Goal: Submit feedback/report problem: Submit feedback/report problem

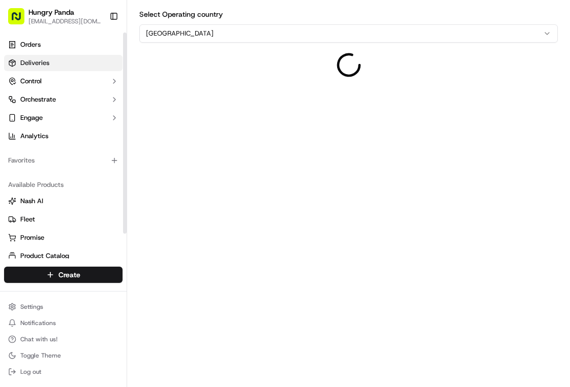
click at [56, 68] on link "Deliveries" at bounding box center [63, 63] width 118 height 16
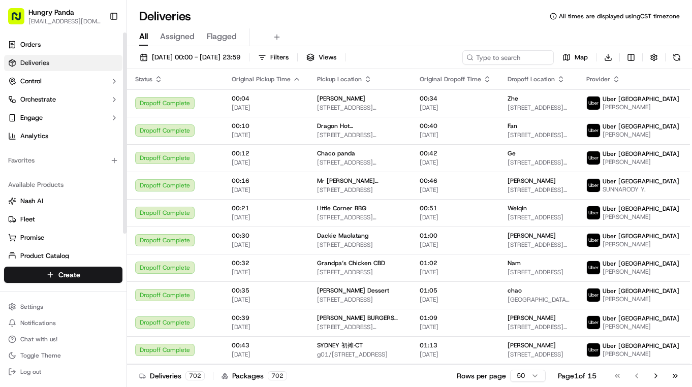
click at [93, 61] on link "Deliveries" at bounding box center [63, 63] width 118 height 16
click at [200, 55] on span "15/09/2025 00:00 - 15/09/2025 23:59" at bounding box center [196, 57] width 88 height 9
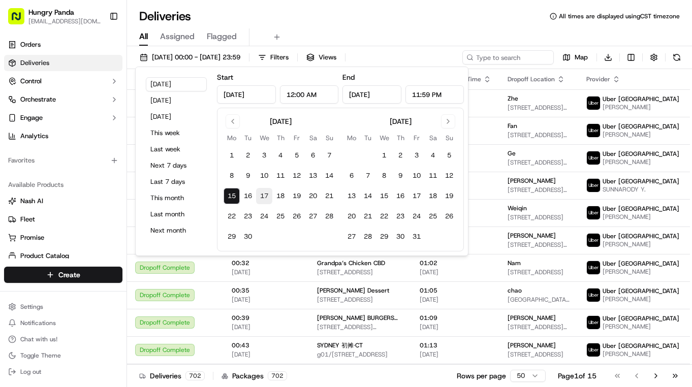
drag, startPoint x: 316, startPoint y: 176, endPoint x: 257, endPoint y: 192, distance: 60.9
click at [316, 176] on button "13" at bounding box center [313, 176] width 16 height 16
type input "Sep 13, 2025"
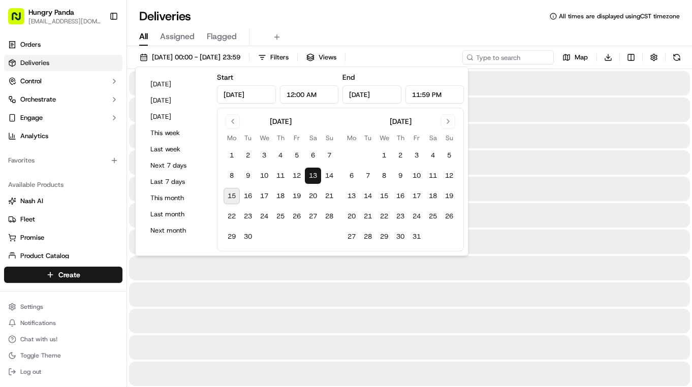
click at [228, 198] on button "15" at bounding box center [232, 196] width 16 height 16
type input "Sep 15, 2025"
click at [436, 20] on div "Deliveries All times are displayed using CST timezone" at bounding box center [409, 16] width 565 height 16
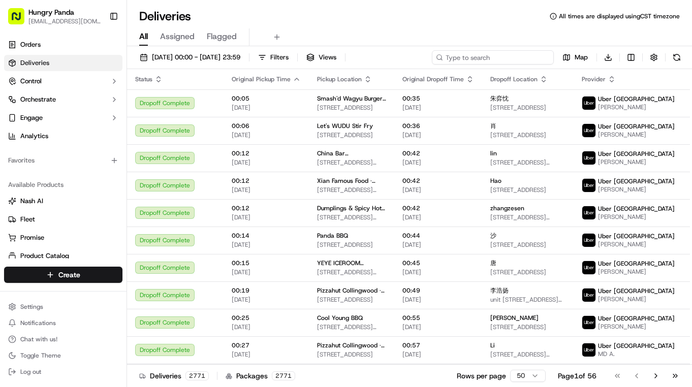
click at [502, 57] on input at bounding box center [493, 57] width 122 height 14
paste input "136181330795273296514"
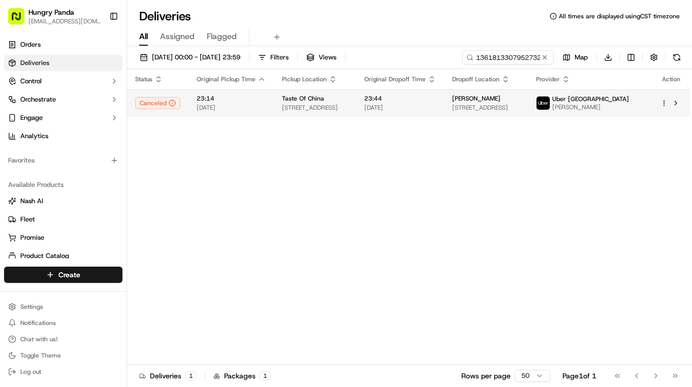
click at [356, 101] on td "Taste Of China 256 Flinders St, Melbourne VIC 3000, Australia" at bounding box center [315, 102] width 82 height 27
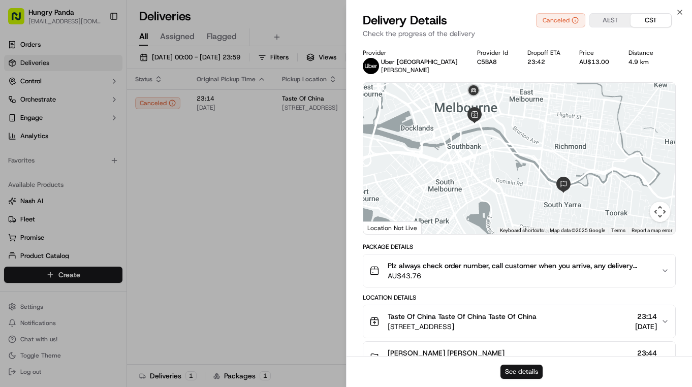
click at [531, 371] on button "See details" at bounding box center [521, 372] width 42 height 14
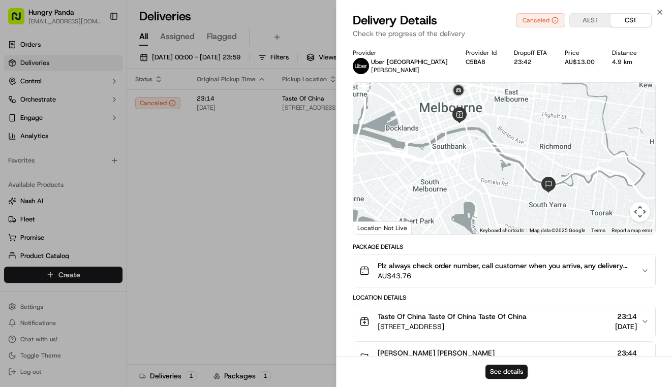
drag, startPoint x: 252, startPoint y: 146, endPoint x: 292, endPoint y: 138, distance: 40.0
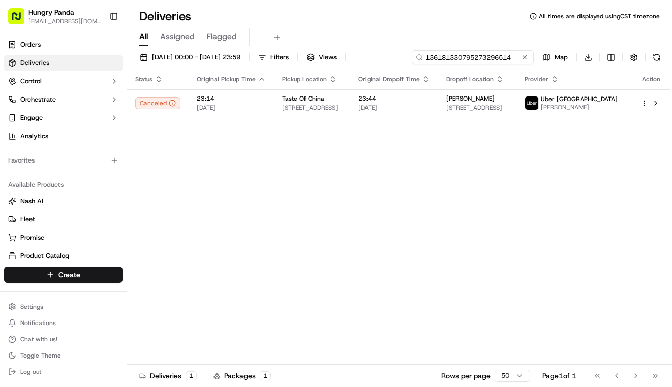
click at [495, 57] on input "136181330795273296514" at bounding box center [473, 57] width 122 height 14
paste input "333189726735478223807"
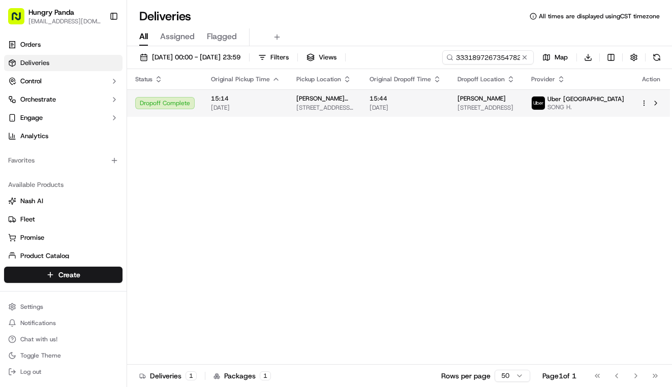
click at [472, 105] on span "Unit 9/62 Wellington St, St Kilda VIC 3182, Australia" at bounding box center [485, 108] width 57 height 8
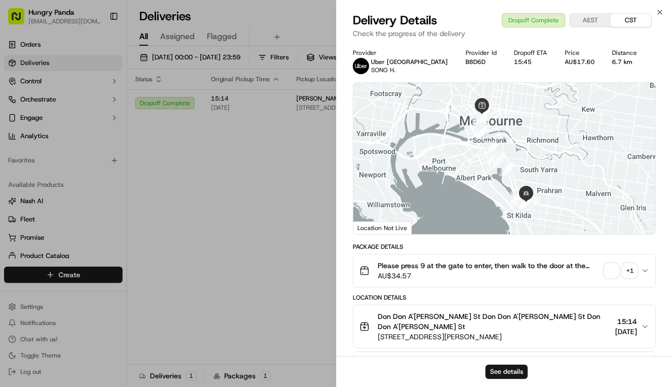
click at [515, 364] on div "See details" at bounding box center [503, 371] width 335 height 31
click at [514, 366] on button "See details" at bounding box center [506, 372] width 42 height 14
click at [279, 214] on div "Status Original Pickup Time Pickup Location Original Dropoff Time Dropoff Locat…" at bounding box center [398, 217] width 543 height 296
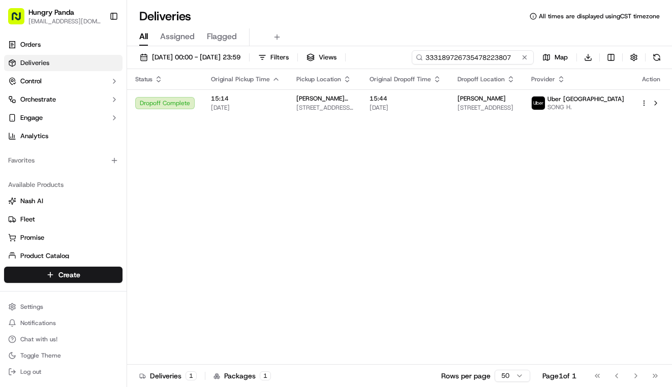
click at [472, 51] on input "333189726735478223807" at bounding box center [473, 57] width 122 height 14
paste input "2367895067155706221896"
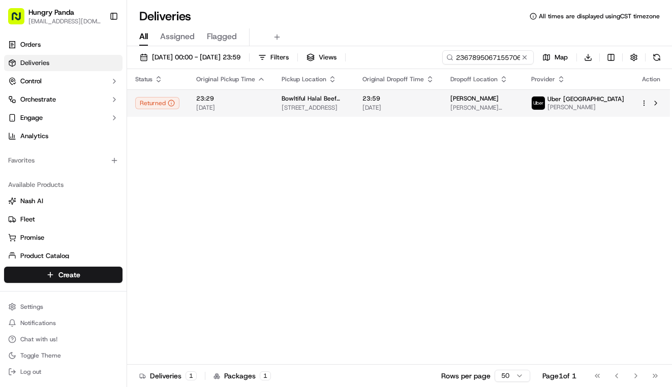
click at [434, 101] on span "23:59" at bounding box center [398, 98] width 72 height 8
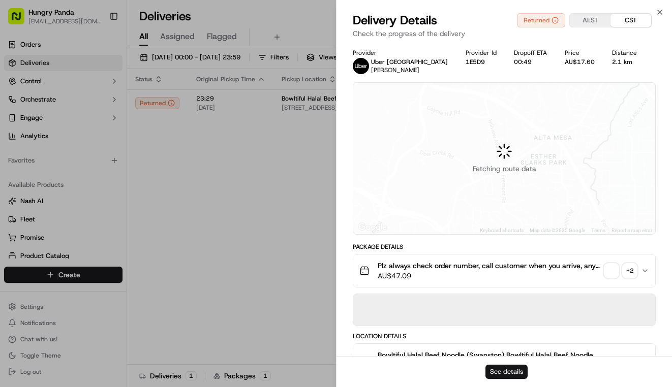
click at [502, 372] on button "See details" at bounding box center [506, 372] width 42 height 14
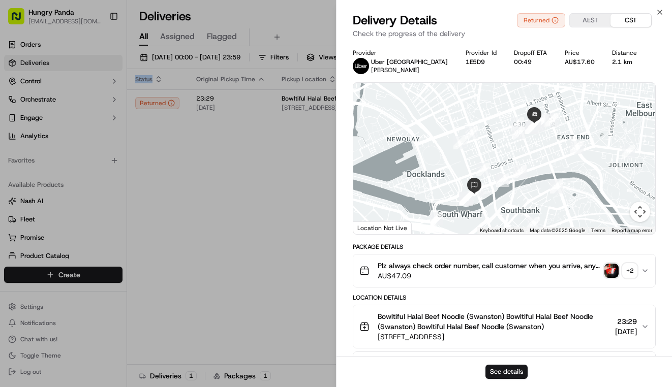
click at [287, 222] on div "Status Original Pickup Time Pickup Location Original Dropoff Time Dropoff Locat…" at bounding box center [398, 217] width 543 height 296
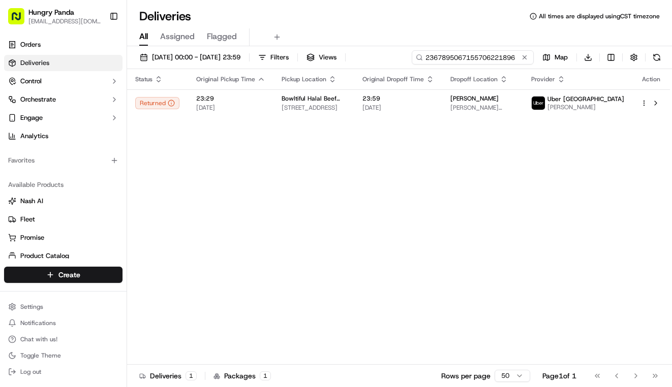
click at [462, 58] on input "2367895067155706221896" at bounding box center [473, 57] width 122 height 14
paste input "0599892987856760531682"
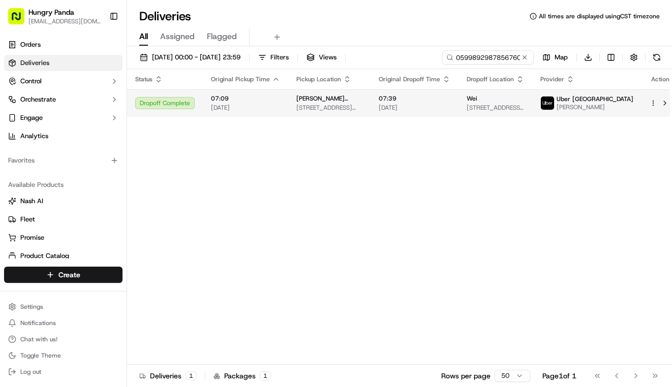
click at [362, 106] on span "6-8 Daly St, South Yarra VIC 3141, Australia" at bounding box center [329, 108] width 66 height 8
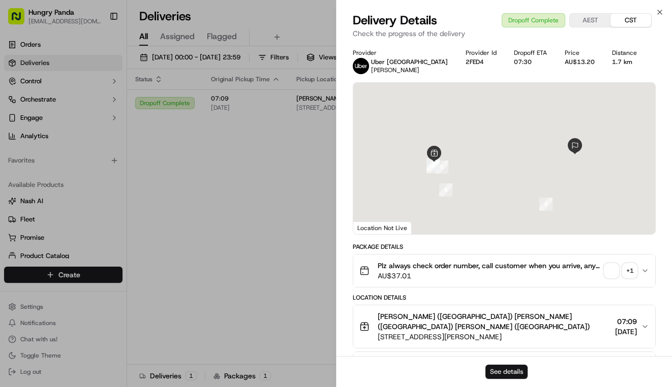
click at [513, 370] on button "See details" at bounding box center [506, 372] width 42 height 14
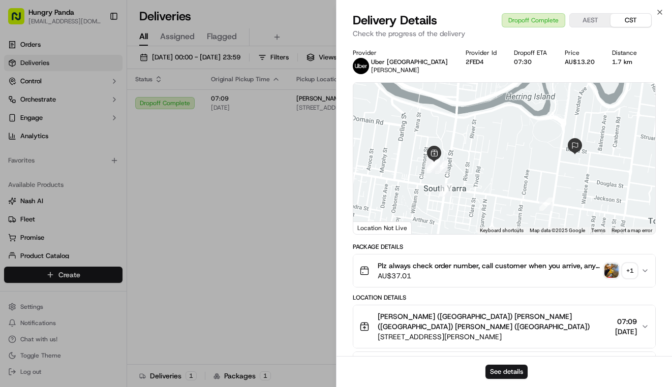
drag, startPoint x: 284, startPoint y: 167, endPoint x: 300, endPoint y: 161, distance: 17.4
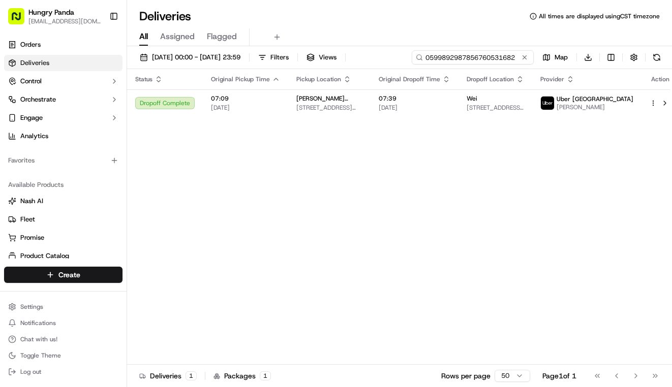
click at [485, 59] on input "0599892987856760531682" at bounding box center [473, 57] width 122 height 14
paste input "479784048795279351984"
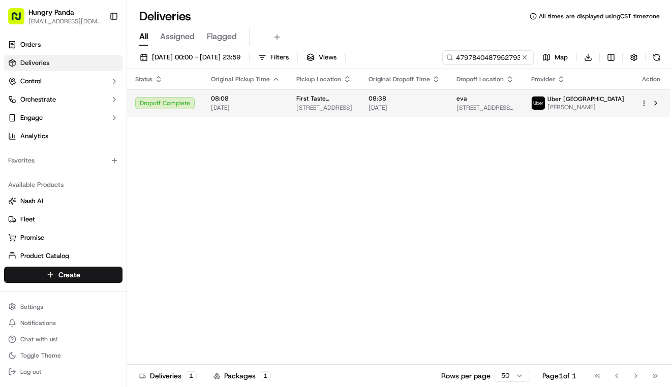
click at [448, 93] on td "08:38 15/09/2025" at bounding box center [404, 102] width 88 height 27
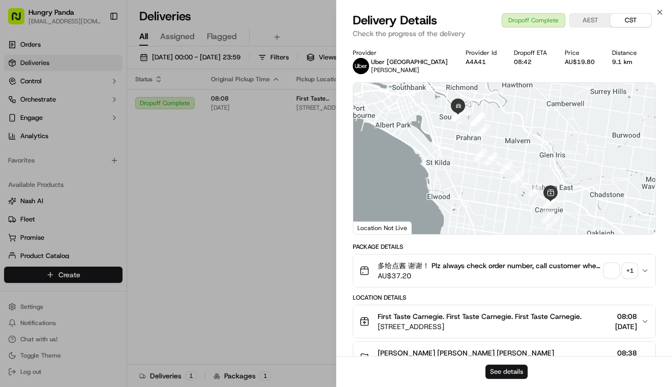
click at [508, 367] on button "See details" at bounding box center [506, 372] width 42 height 14
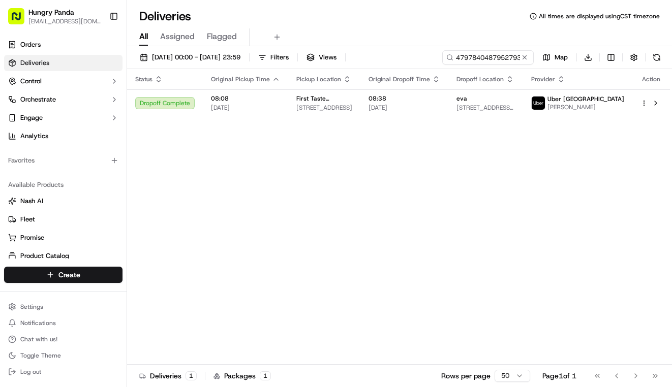
drag, startPoint x: 273, startPoint y: 223, endPoint x: 420, endPoint y: 122, distance: 178.1
click at [493, 59] on input "479784048795279351984" at bounding box center [473, 57] width 122 height 14
paste input "7801931057152797721903"
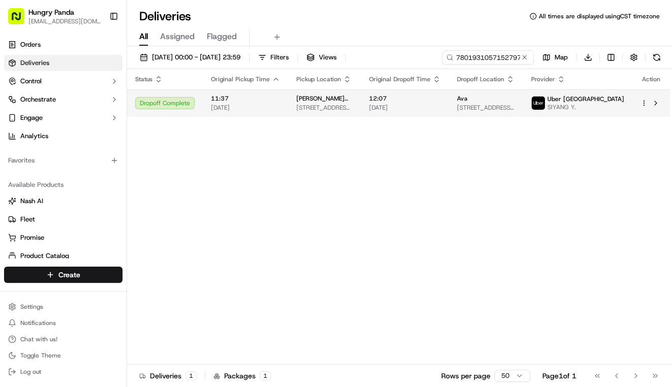
click at [416, 110] on span "[DATE]" at bounding box center [405, 108] width 72 height 8
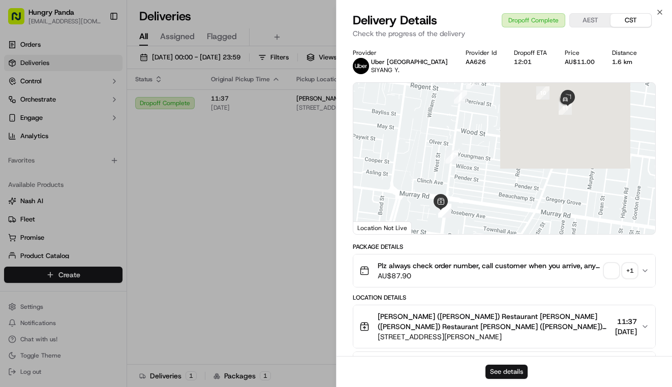
click at [516, 370] on button "See details" at bounding box center [506, 372] width 42 height 14
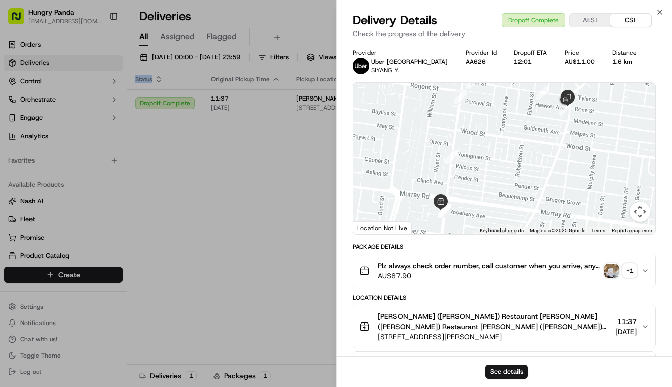
click at [252, 212] on div "Status Original Pickup Time Pickup Location Original Dropoff Time Dropoff Locat…" at bounding box center [398, 217] width 543 height 296
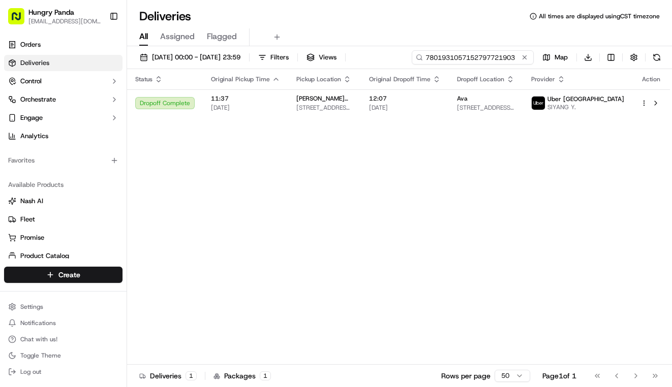
click at [473, 56] on input "7801931057152797721903" at bounding box center [473, 57] width 122 height 14
paste input "69382446755871536419"
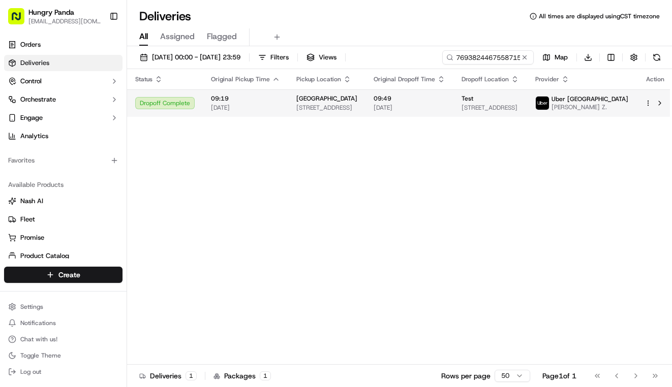
click at [445, 102] on span "09:49" at bounding box center [409, 98] width 72 height 8
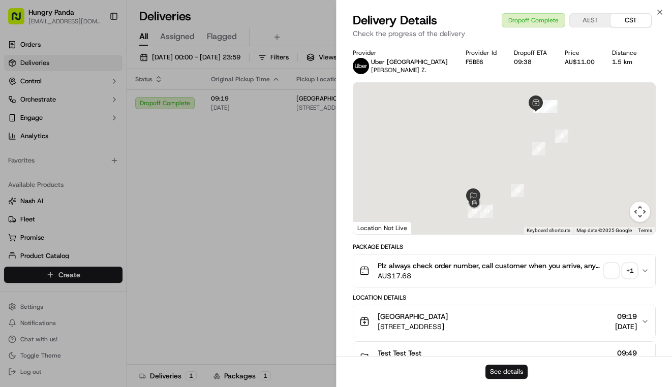
click at [518, 372] on button "See details" at bounding box center [506, 372] width 42 height 14
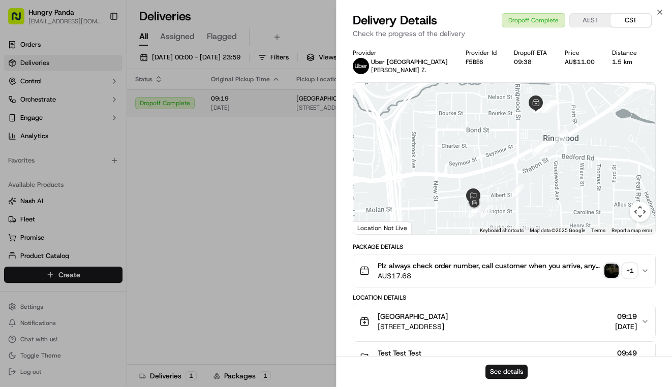
drag, startPoint x: 293, startPoint y: 169, endPoint x: 425, endPoint y: 102, distance: 148.6
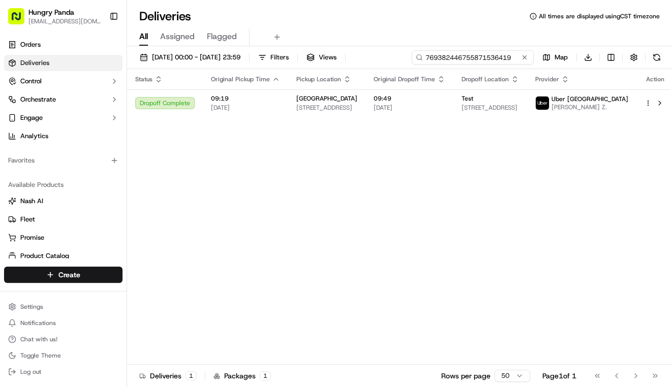
click at [509, 53] on input "769382446755871536419" at bounding box center [473, 57] width 122 height 14
paste input "6917953187455750631406"
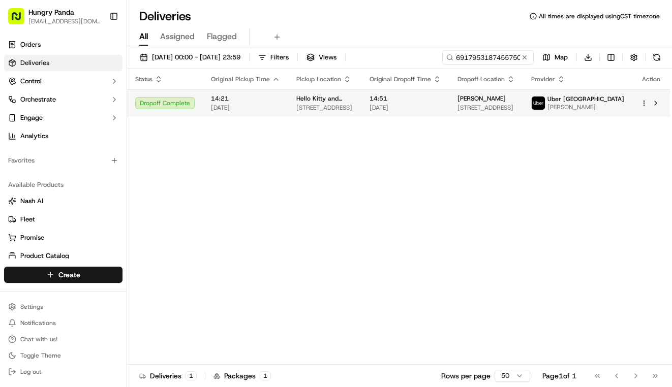
click at [443, 112] on td "14:51 15/09/2025" at bounding box center [405, 102] width 88 height 27
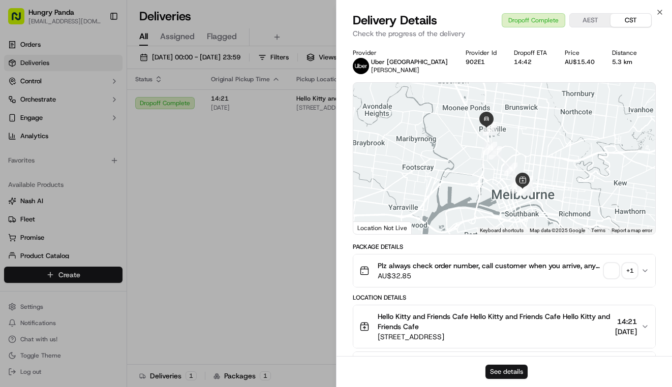
click at [520, 371] on button "See details" at bounding box center [506, 372] width 42 height 14
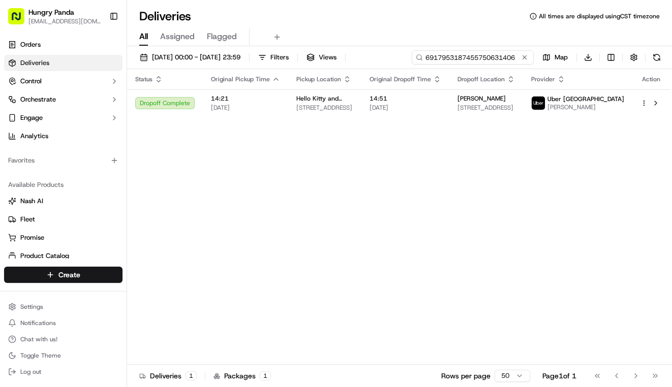
click at [473, 58] on input "6917953187455750631406" at bounding box center [473, 57] width 122 height 14
paste input "721891035795375304752"
type input "721891035795375304752"
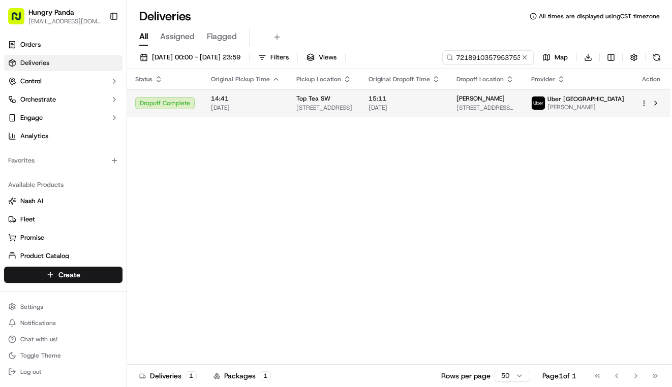
click at [413, 98] on span "15:11" at bounding box center [404, 98] width 72 height 8
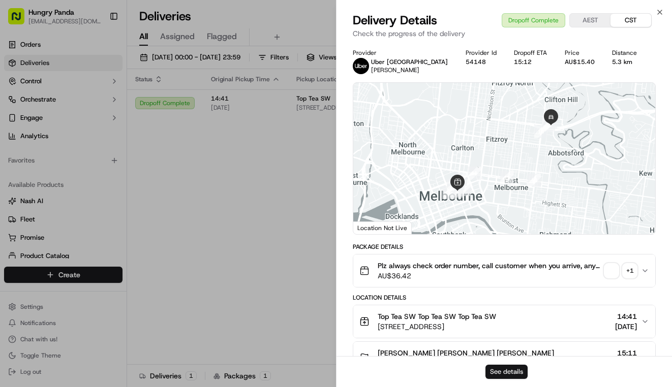
click at [506, 376] on button "See details" at bounding box center [506, 372] width 42 height 14
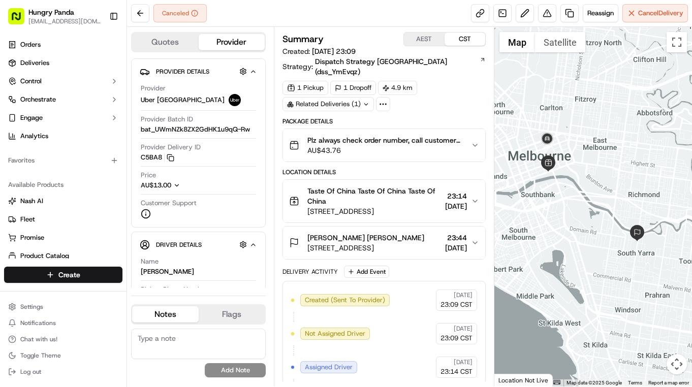
click at [475, 141] on icon "button" at bounding box center [475, 145] width 8 height 8
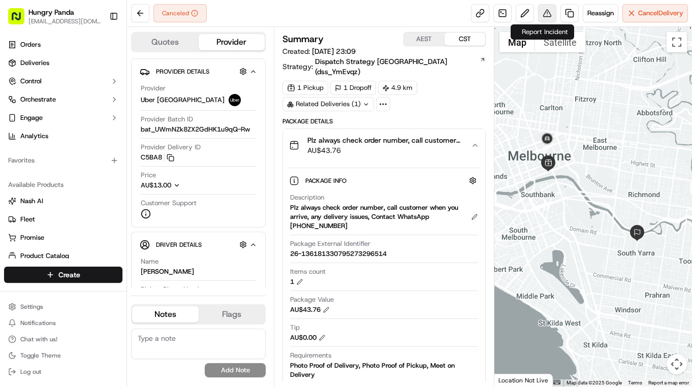
click at [543, 10] on button at bounding box center [547, 13] width 18 height 18
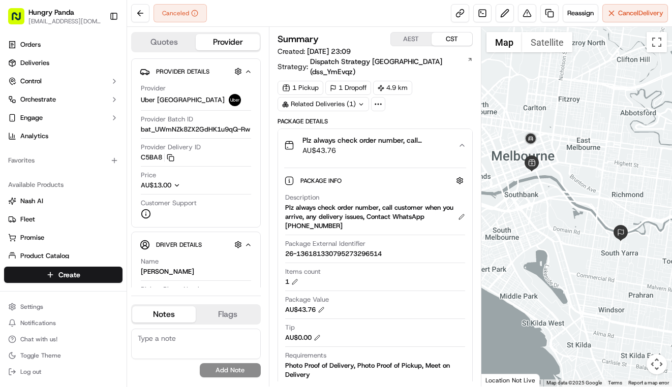
drag, startPoint x: 252, startPoint y: 170, endPoint x: 310, endPoint y: 164, distance: 58.8
click at [524, 9] on button at bounding box center [527, 13] width 18 height 18
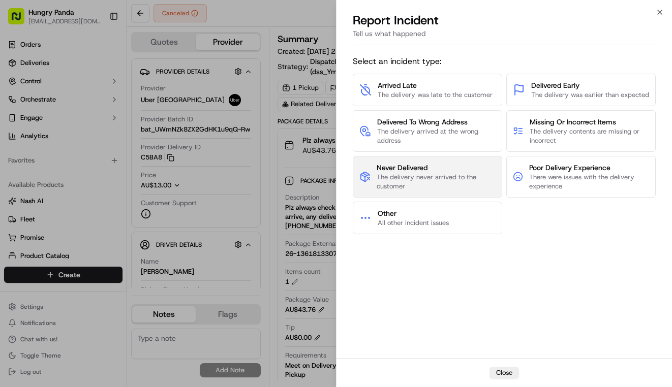
click at [457, 191] on span "The delivery never arrived to the customer" at bounding box center [435, 182] width 119 height 18
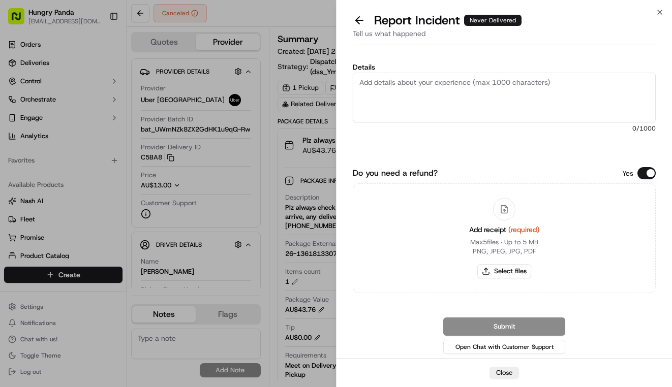
click at [504, 110] on textarea "Details" at bounding box center [504, 98] width 303 height 50
paste textarea "The customer reported that they did not receive the meal. The order log showed …"
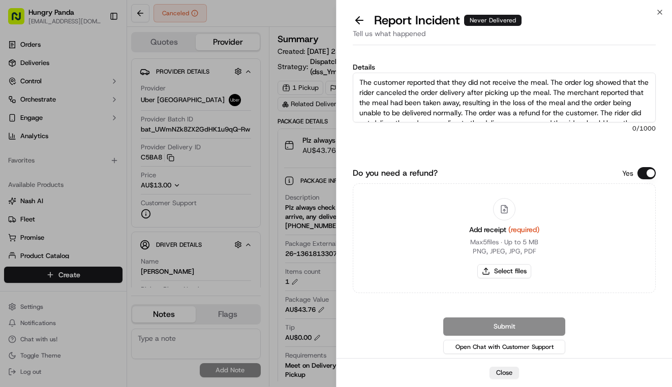
scroll to position [16, 0]
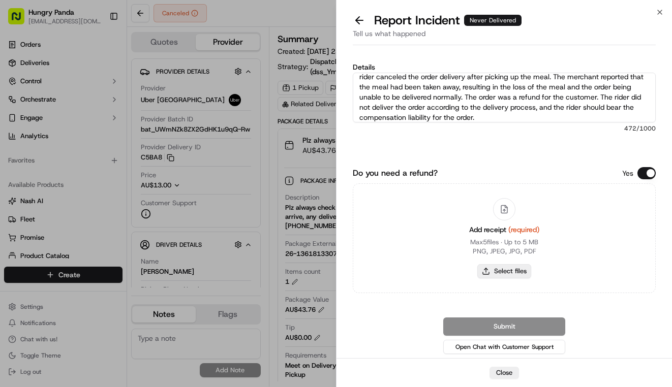
type textarea "The customer reported that they did not receive the meal. The order log showed …"
click at [515, 266] on button "Select files" at bounding box center [504, 271] width 54 height 14
type input "C:\fakepath\1.jpg"
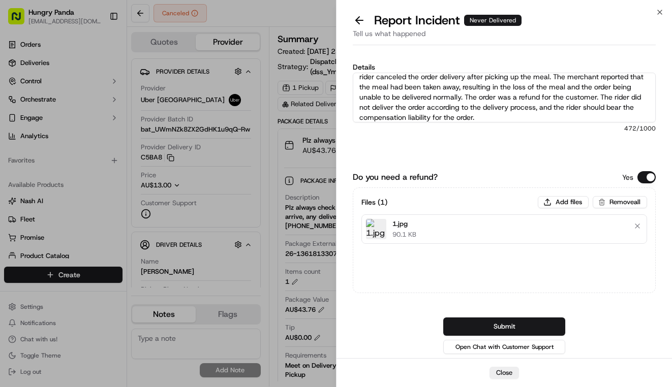
click at [523, 322] on button "Submit" at bounding box center [504, 327] width 122 height 18
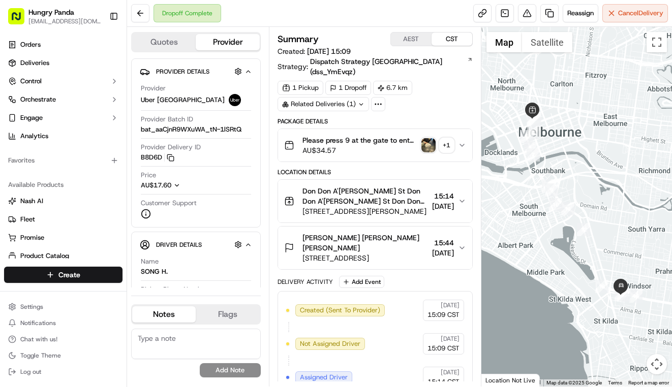
click at [464, 141] on icon "button" at bounding box center [462, 145] width 8 height 8
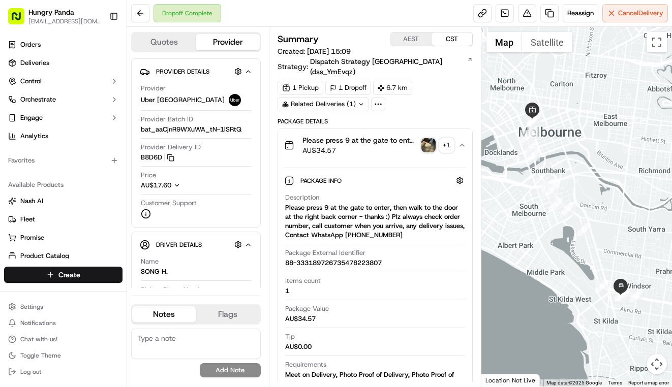
click at [426, 138] on img "button" at bounding box center [428, 145] width 14 height 14
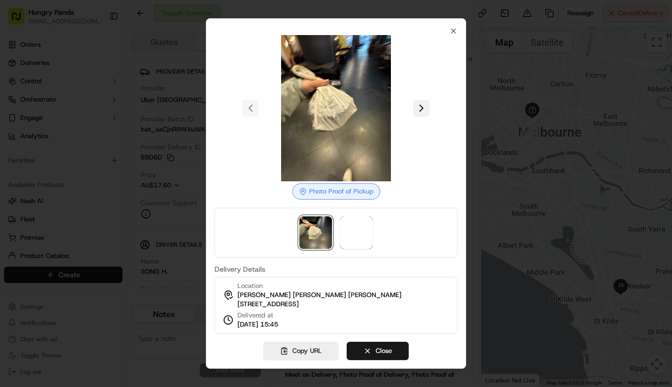
click at [424, 104] on button at bounding box center [421, 108] width 16 height 16
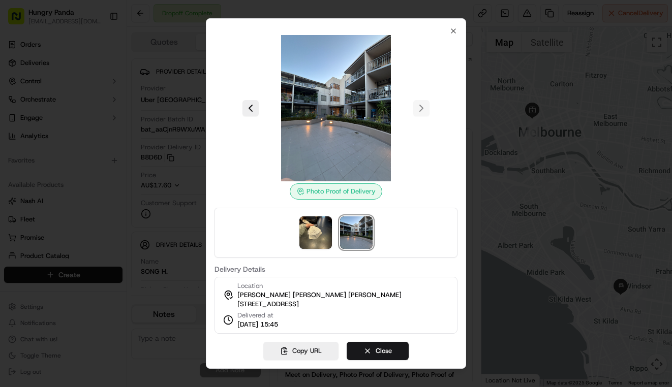
click at [490, 105] on div at bounding box center [336, 193] width 672 height 387
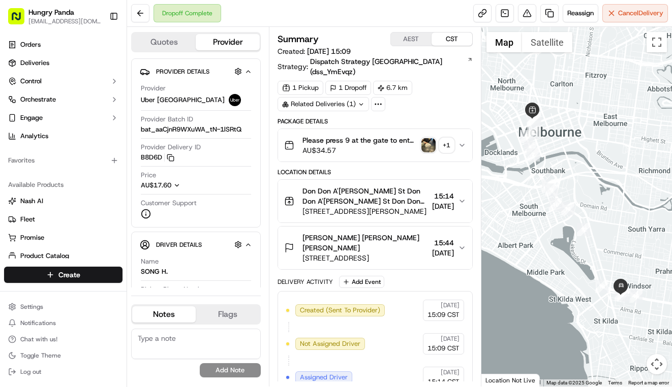
click at [429, 138] on img "button" at bounding box center [428, 145] width 14 height 14
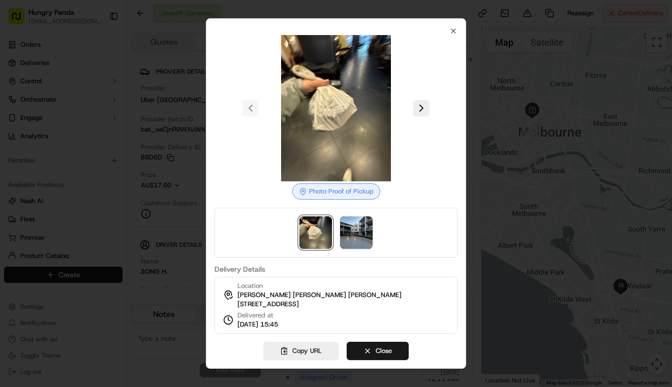
click at [478, 174] on div at bounding box center [336, 193] width 672 height 387
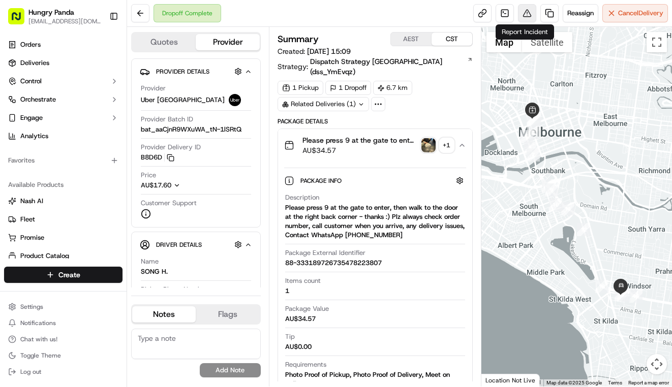
click at [529, 11] on button at bounding box center [527, 13] width 18 height 18
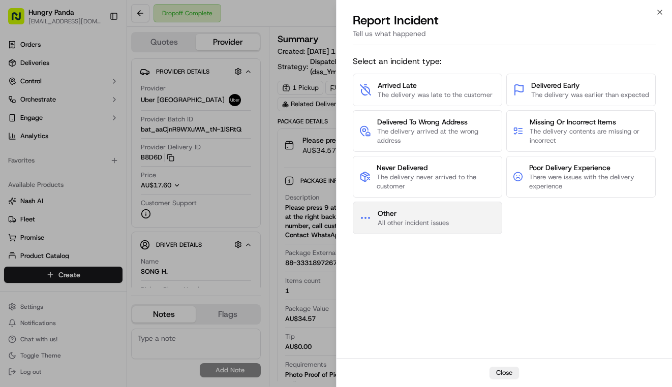
click at [451, 228] on button "Other All other incident issues" at bounding box center [427, 218] width 149 height 33
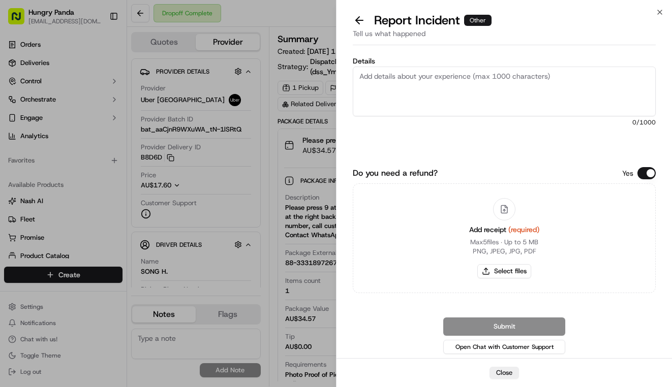
click at [510, 96] on textarea "Details" at bounding box center [504, 92] width 303 height 50
paste textarea "The customer reported that the order was incorrect. As shown in the picture, th…"
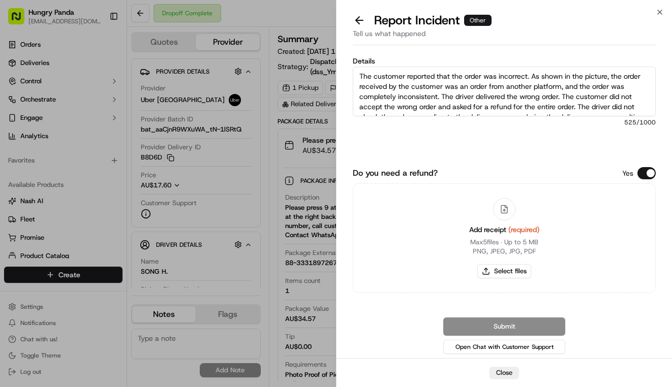
scroll to position [26, 0]
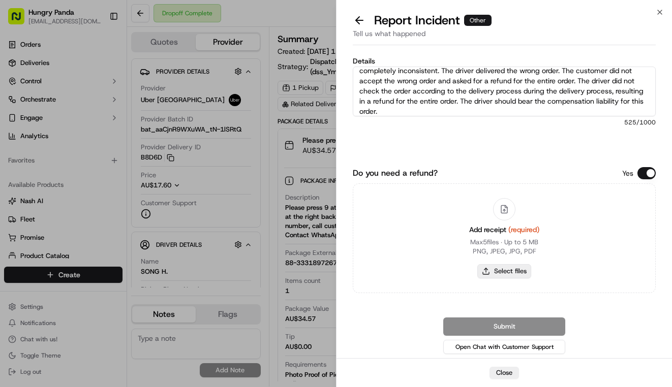
type textarea "The customer reported that the order was incorrect. As shown in the picture, th…"
click at [515, 274] on button "Select files" at bounding box center [504, 271] width 54 height 14
type input "C:\fakepath\撒餐.jpg"
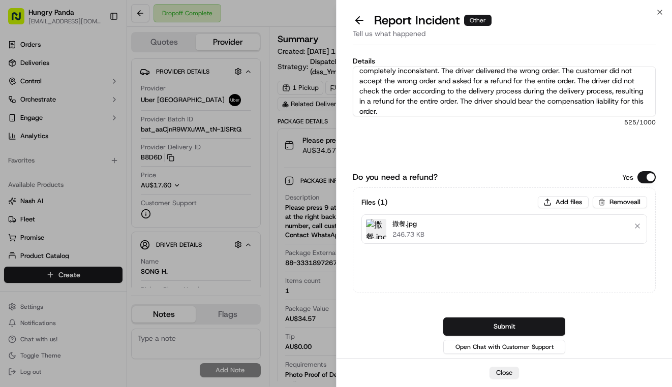
click at [541, 319] on button "Submit" at bounding box center [504, 327] width 122 height 18
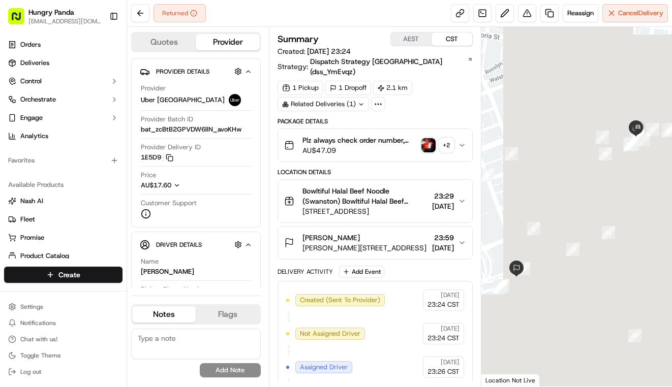
click at [460, 129] on button "Plz always check order number, call customer when you arrive, any delivery issu…" at bounding box center [375, 145] width 194 height 33
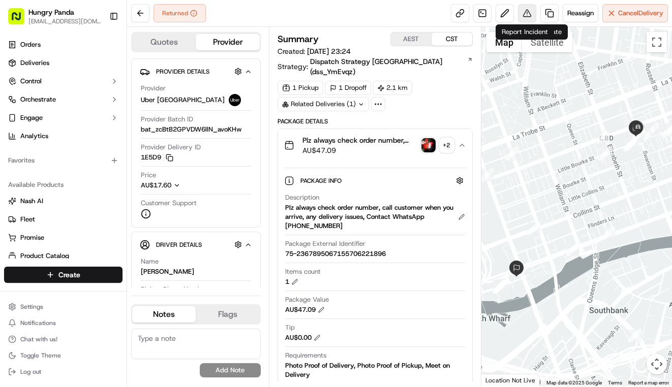
click at [528, 16] on button at bounding box center [527, 13] width 18 height 18
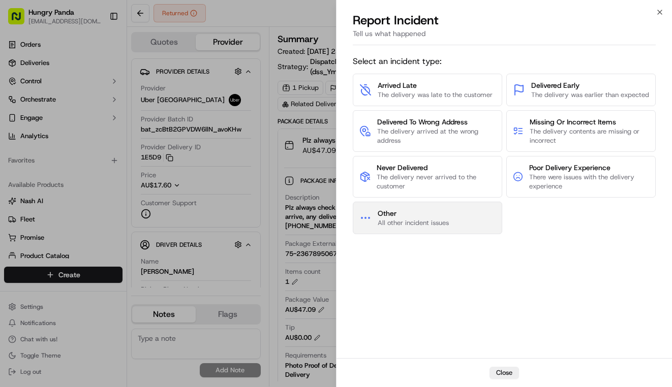
click at [459, 225] on button "Other All other incident issues" at bounding box center [427, 218] width 149 height 33
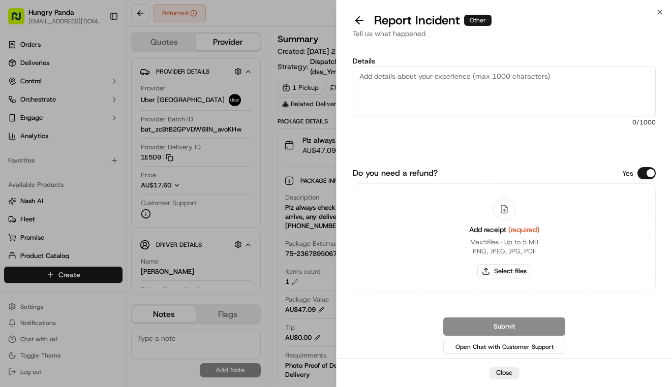
click at [523, 103] on textarea "Details" at bounding box center [504, 92] width 303 height 50
paste textarea "The order delivery was seriously overdue. The order log showed that the driver …"
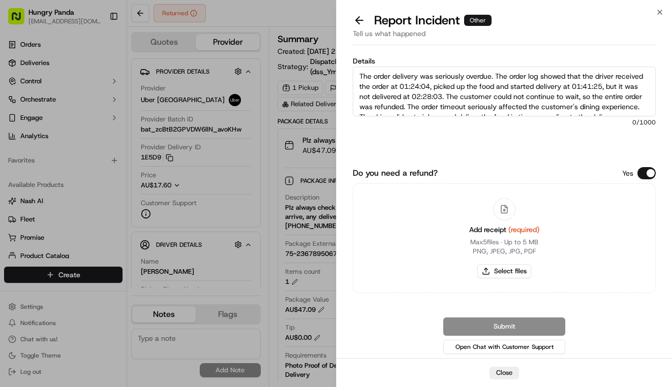
scroll to position [26, 0]
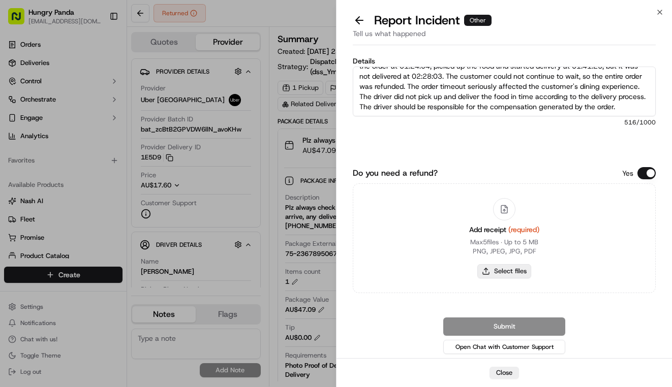
type textarea "The order delivery was seriously overdue. The order log showed that the driver …"
click at [519, 274] on button "Select files" at bounding box center [504, 271] width 54 height 14
type input "C:\fakepath\3.jpg"
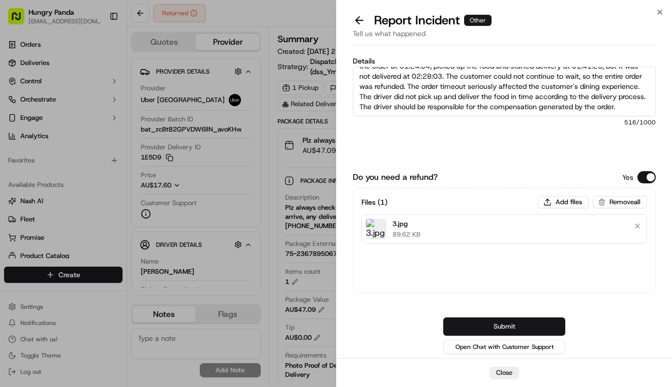
click at [541, 325] on button "Submit" at bounding box center [504, 327] width 122 height 18
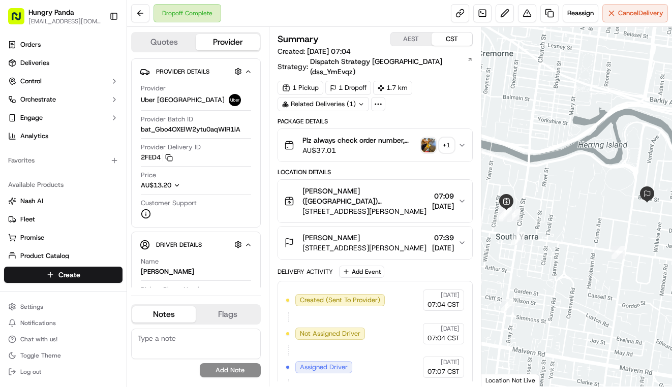
click at [464, 141] on icon "button" at bounding box center [462, 145] width 8 height 8
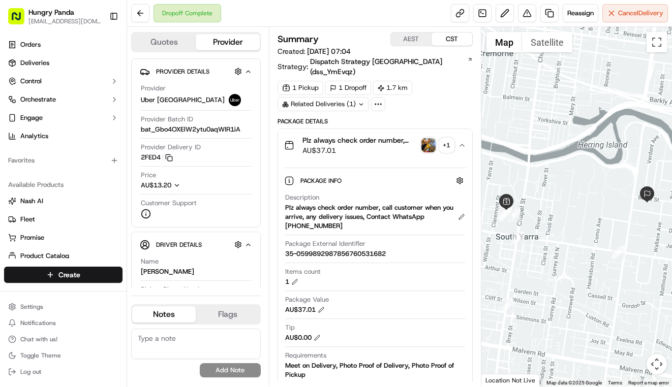
click at [430, 138] on img "button" at bounding box center [428, 145] width 14 height 14
click at [430, 137] on body "Hungry Panda liurui0731@hungrypandagroup.com Toggle Sidebar Orders Deliveries C…" at bounding box center [336, 193] width 672 height 387
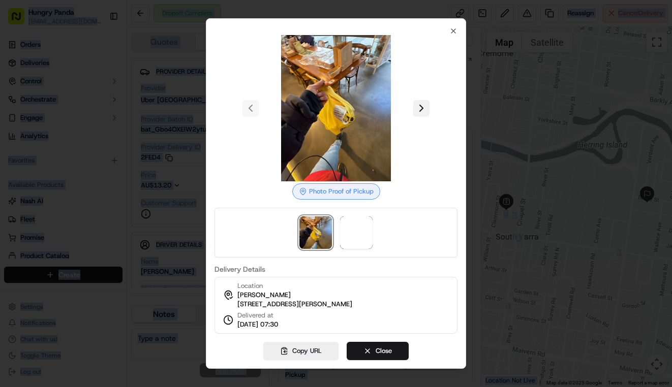
click at [423, 101] on button at bounding box center [421, 108] width 16 height 16
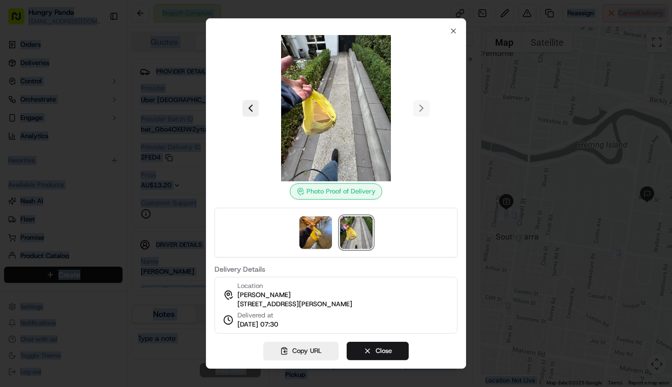
click at [499, 105] on div at bounding box center [336, 193] width 672 height 387
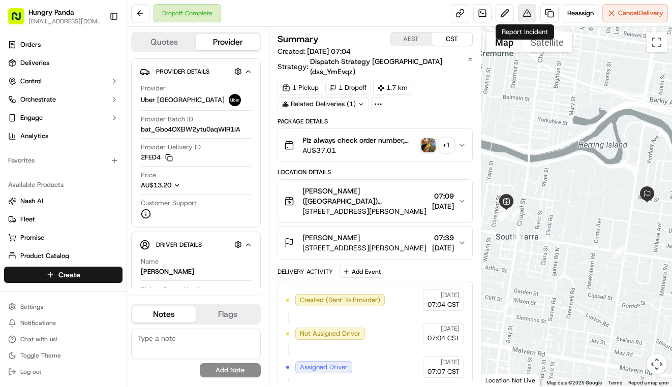
click at [527, 13] on button at bounding box center [527, 13] width 18 height 18
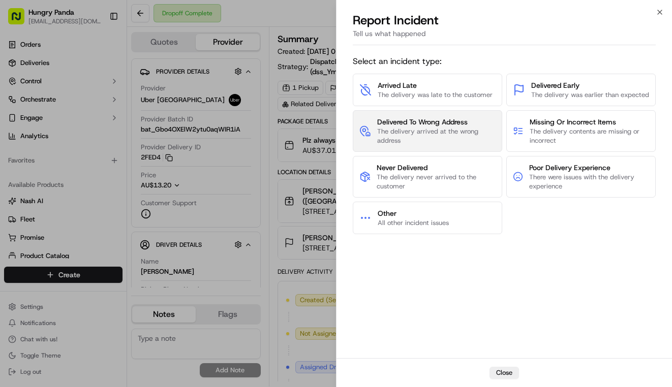
click at [481, 127] on span "Delivered To Wrong Address" at bounding box center [436, 122] width 119 height 10
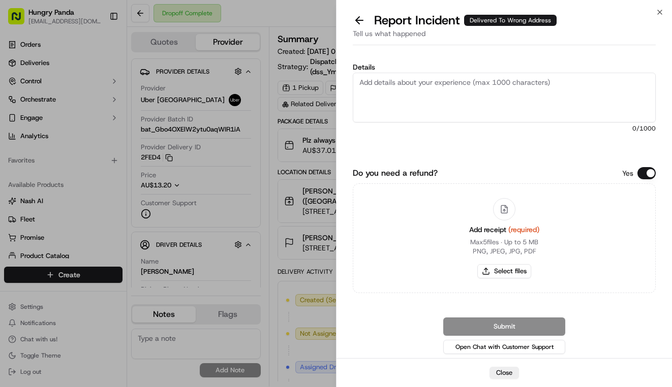
click at [498, 102] on textarea "Details" at bounding box center [504, 98] width 303 height 50
paste textarea "The customer reported that he did not receive the meal. The photos taken by the…"
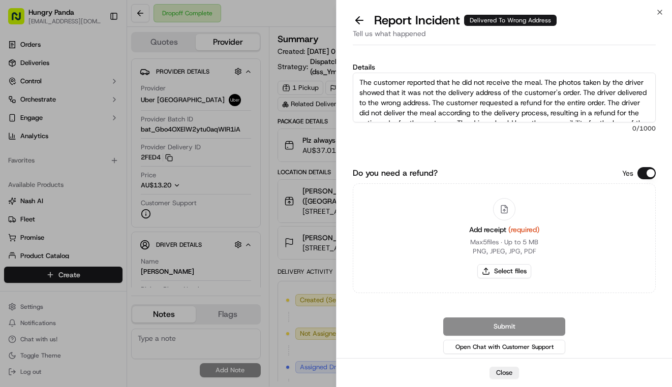
scroll to position [16, 0]
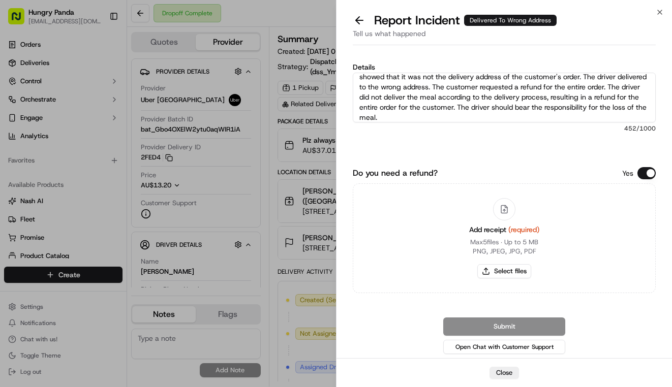
type textarea "The customer reported that he did not receive the meal. The photos taken by the…"
click at [511, 278] on div "Add receipt (required) Max 5 files ∙ Up to 5 MB PNG, JPEG, JPG, PDF Select files" at bounding box center [504, 238] width 86 height 92
click at [516, 276] on button "Select files" at bounding box center [504, 271] width 54 height 14
type input "C:\fakepath\4.jpg"
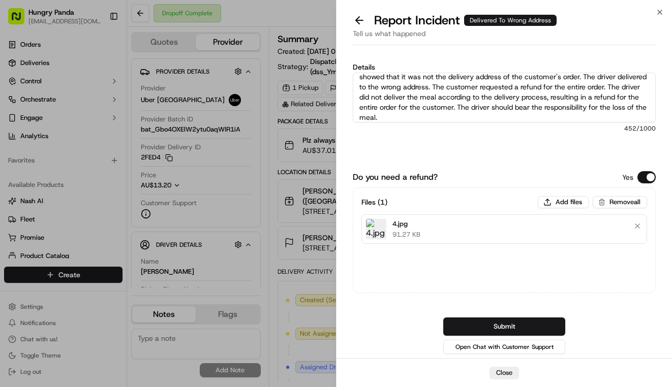
click at [538, 325] on button "Submit" at bounding box center [504, 327] width 122 height 18
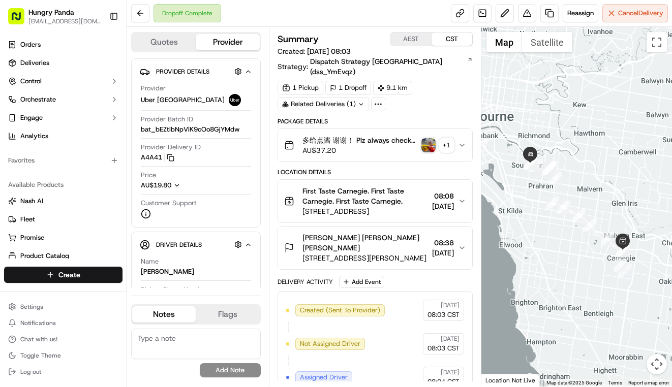
click at [461, 141] on icon "button" at bounding box center [462, 145] width 8 height 8
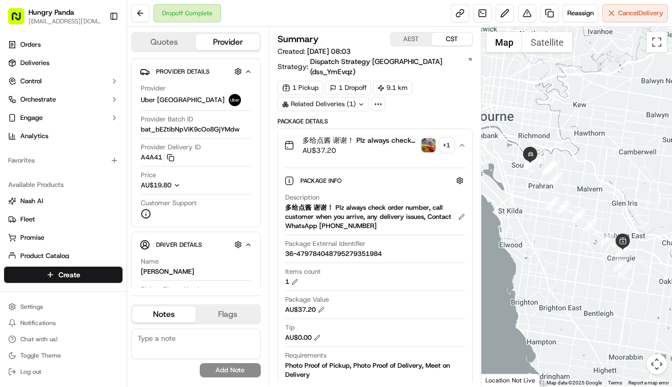
click at [427, 138] on img "button" at bounding box center [428, 145] width 14 height 14
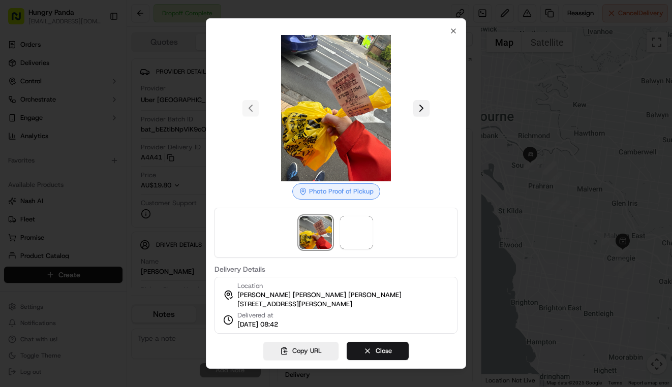
click at [420, 106] on button at bounding box center [421, 108] width 16 height 16
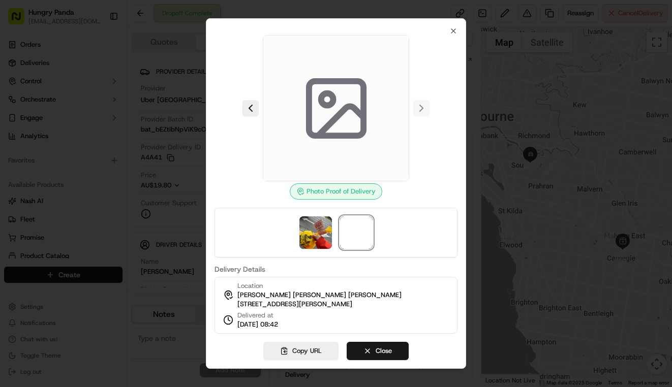
click at [499, 105] on div at bounding box center [336, 193] width 672 height 387
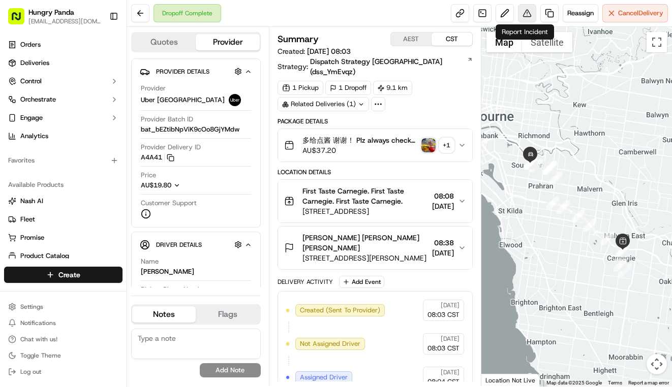
click at [526, 22] on div "Dropoff Complete Reassign Cancel Delivery" at bounding box center [399, 13] width 545 height 27
click at [526, 16] on button at bounding box center [527, 13] width 18 height 18
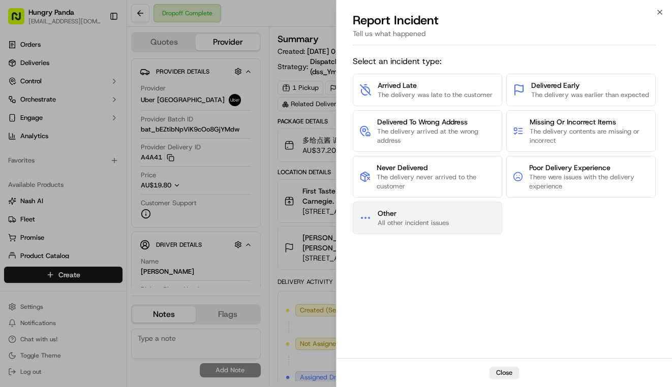
drag, startPoint x: 450, startPoint y: 230, endPoint x: 450, endPoint y: 224, distance: 5.6
click at [450, 224] on button "Other All other incident issues" at bounding box center [427, 218] width 149 height 33
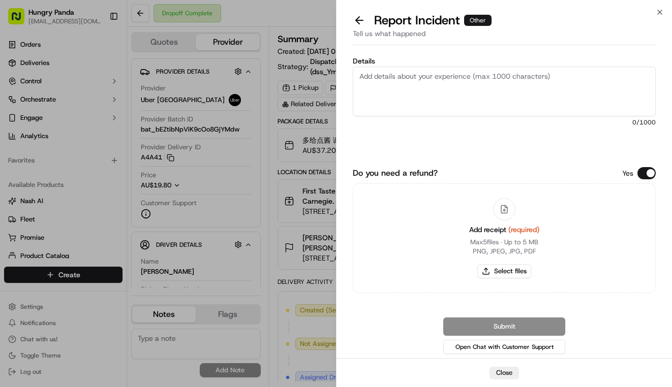
click at [516, 81] on textarea "Details" at bounding box center [504, 92] width 303 height 50
paste textarea "The customer reported that the food in his order was spilled and the sauce was …"
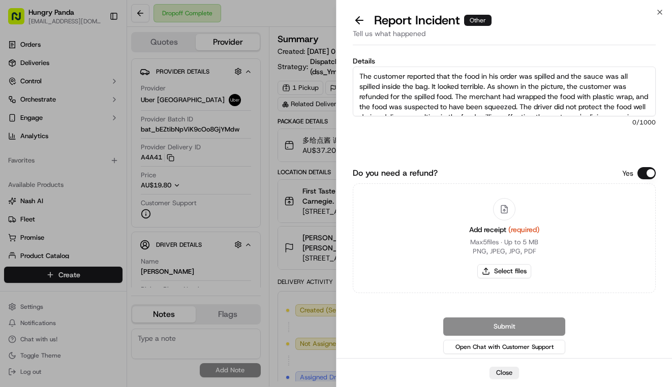
scroll to position [16, 0]
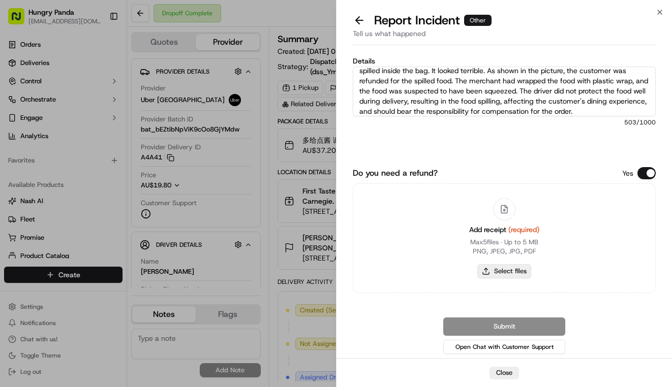
type textarea "The customer reported that the food in his order was spilled and the sauce was …"
click at [527, 272] on button "Select files" at bounding box center [504, 271] width 54 height 14
type input "C:\fakepath\撒餐1.jpg"
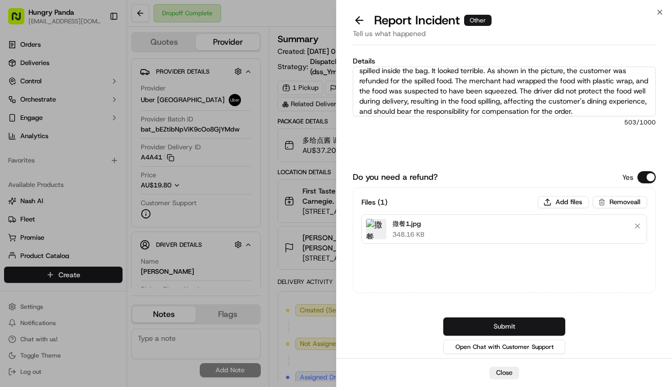
click at [525, 318] on button "Submit" at bounding box center [504, 327] width 122 height 18
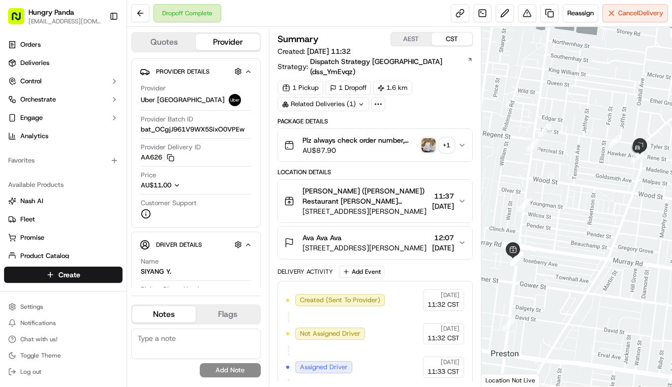
drag, startPoint x: 460, startPoint y: 139, endPoint x: 473, endPoint y: 139, distance: 13.2
click at [460, 139] on button "Plz always check order number, call customer when you arrive, any delivery issu…" at bounding box center [375, 145] width 194 height 33
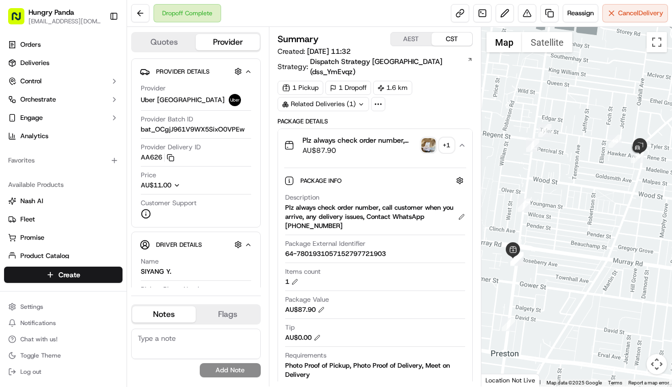
click at [428, 138] on img "button" at bounding box center [428, 145] width 14 height 14
click at [428, 133] on body "Hungry Panda [EMAIL_ADDRESS][DOMAIN_NAME] Toggle Sidebar Orders Deliveries Cont…" at bounding box center [336, 193] width 672 height 387
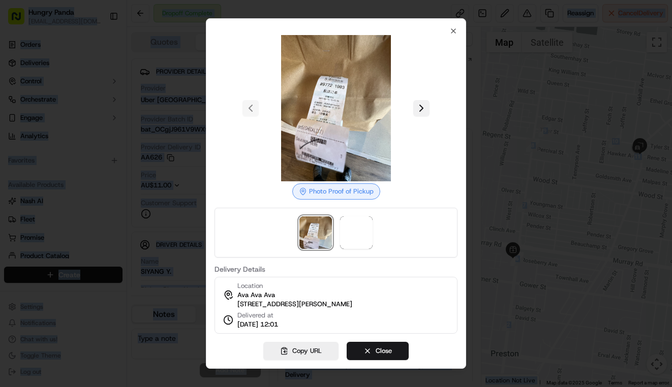
click at [422, 107] on button at bounding box center [421, 108] width 16 height 16
click at [497, 212] on div at bounding box center [336, 193] width 672 height 387
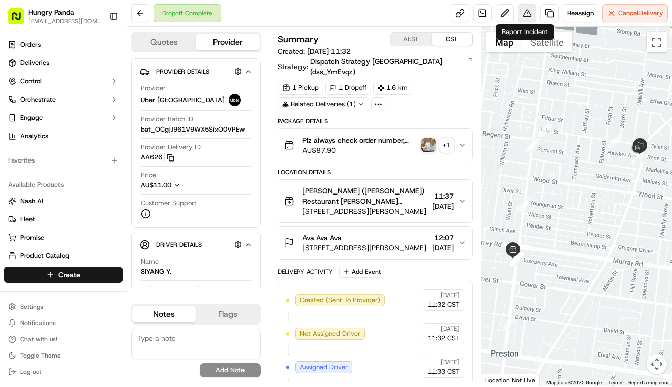
click at [523, 9] on button at bounding box center [527, 13] width 18 height 18
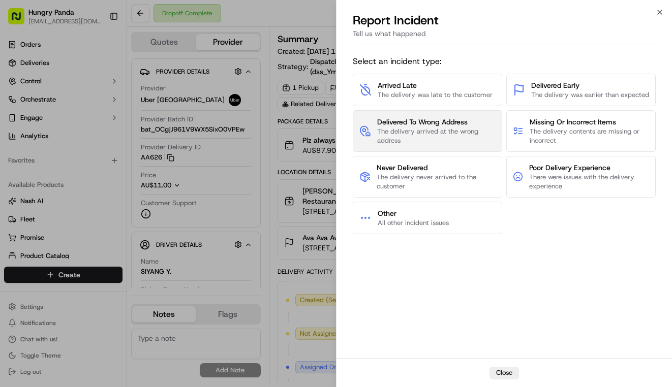
click at [459, 145] on span "The delivery arrived at the wrong address" at bounding box center [436, 136] width 119 height 18
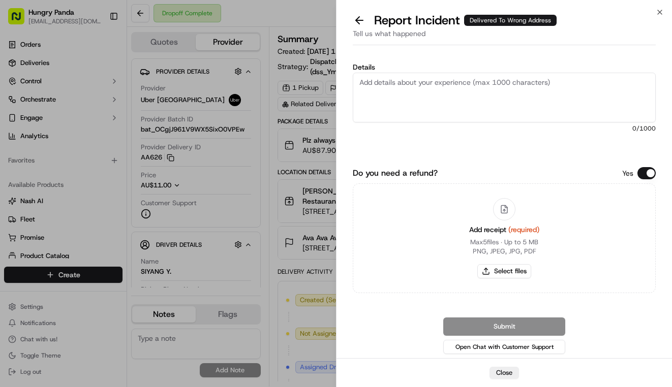
click at [490, 88] on textarea "Details" at bounding box center [504, 98] width 303 height 50
paste textarea "The customer reported that he did not receive the meal. The photos taken by the…"
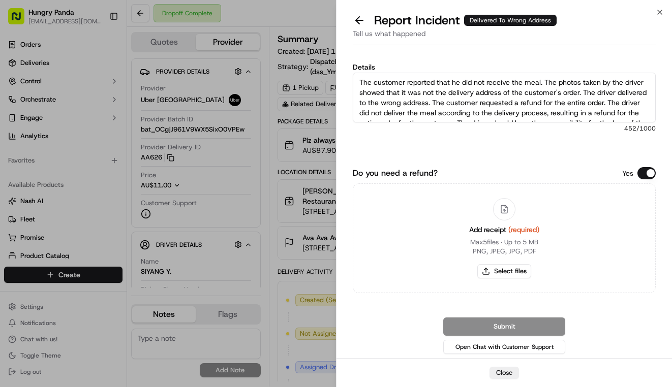
scroll to position [16, 0]
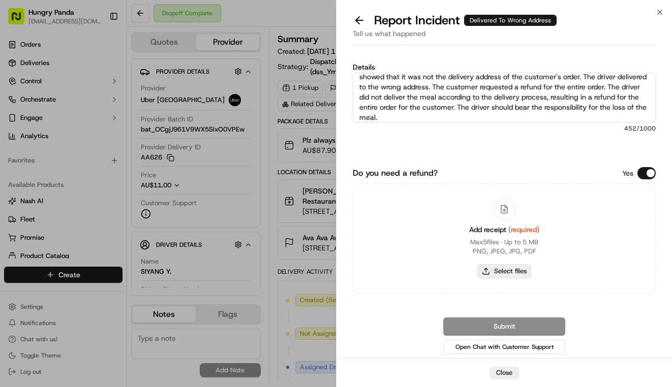
type textarea "The customer reported that he did not receive the meal. The photos taken by the…"
click at [511, 271] on button "Select files" at bounding box center [504, 271] width 54 height 14
type input "C:\fakepath\6.jpg"
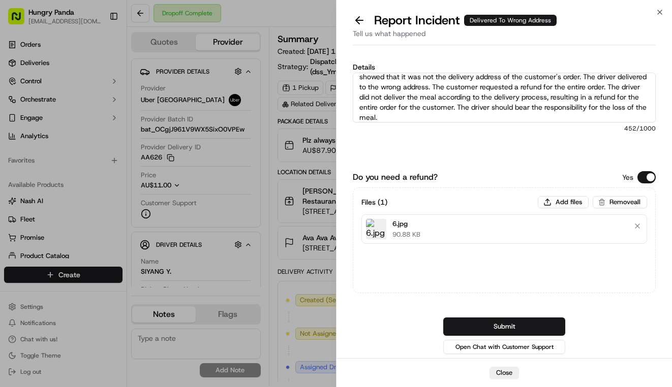
drag, startPoint x: 544, startPoint y: 322, endPoint x: 547, endPoint y: 314, distance: 8.7
click at [545, 318] on button "Submit" at bounding box center [504, 327] width 122 height 18
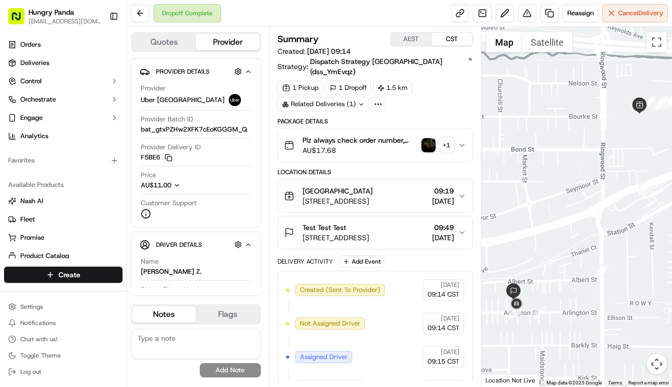
drag, startPoint x: 465, startPoint y: 133, endPoint x: 567, endPoint y: 81, distance: 114.5
click at [466, 133] on button "Plz always check order number, call customer when you arrive, any delivery issu…" at bounding box center [375, 145] width 194 height 33
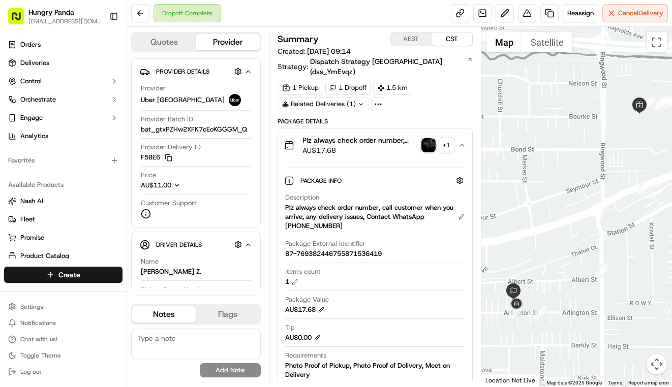
click at [427, 138] on img "button" at bounding box center [428, 145] width 14 height 14
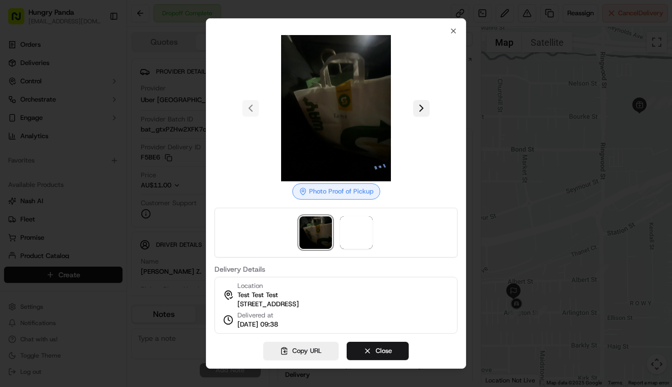
click at [420, 106] on button at bounding box center [421, 108] width 16 height 16
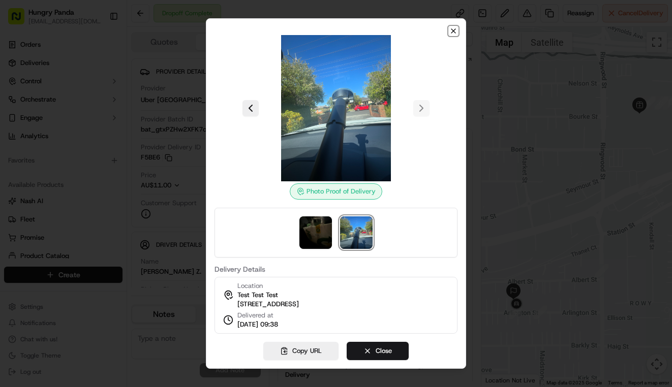
click at [453, 27] on icon "button" at bounding box center [453, 31] width 8 height 8
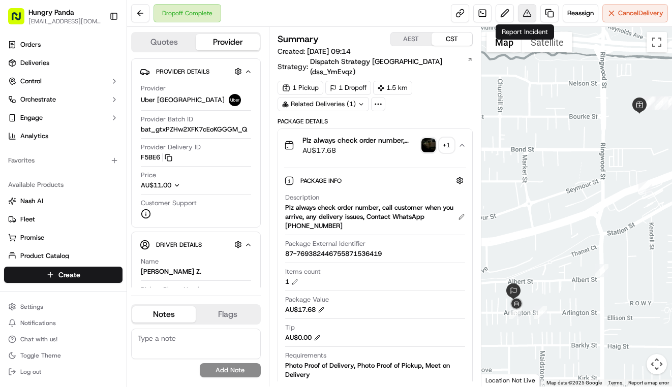
click at [531, 19] on button at bounding box center [527, 13] width 18 height 18
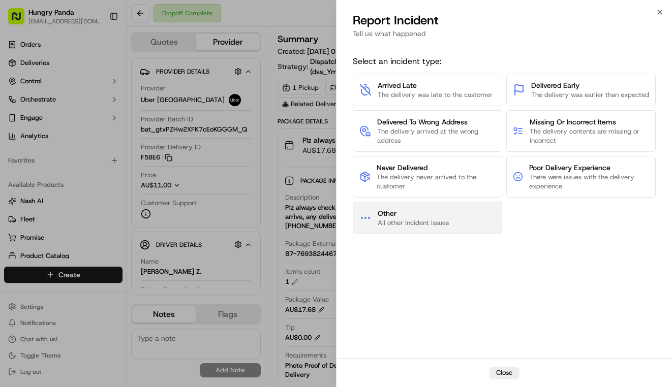
click at [469, 212] on button "Other All other incident issues" at bounding box center [427, 218] width 149 height 33
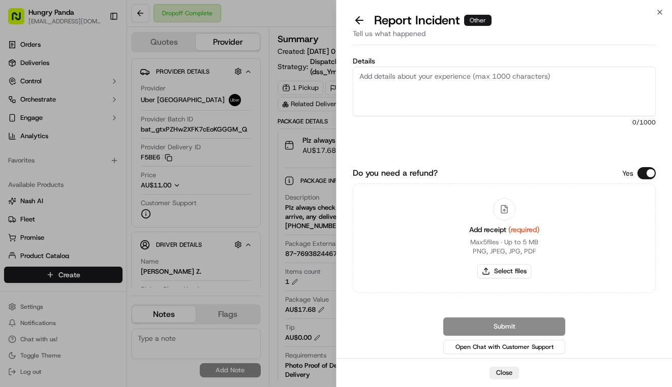
click at [494, 89] on textarea "Details" at bounding box center [504, 92] width 303 height 50
paste textarea "The customer reported that the order was wrong. As shown in the picture, the cu…"
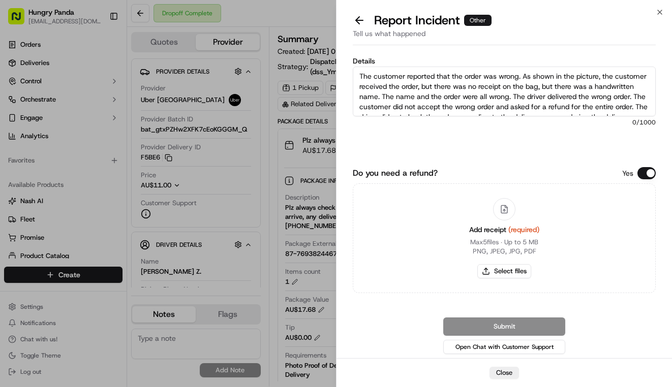
scroll to position [26, 0]
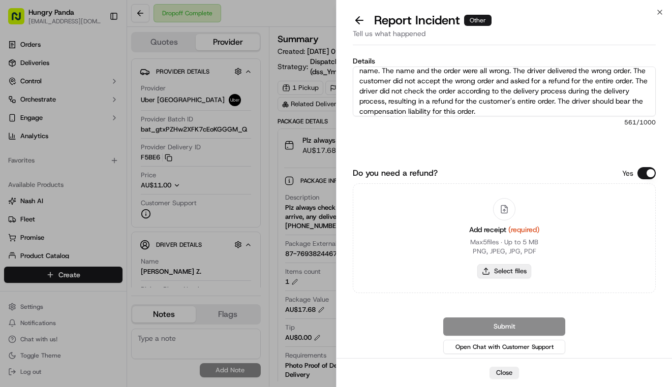
type textarea "The customer reported that the order was wrong. As shown in the picture, the cu…"
click at [526, 269] on button "Select files" at bounding box center [504, 271] width 54 height 14
type input "C:\fakepath\错餐.jpg"
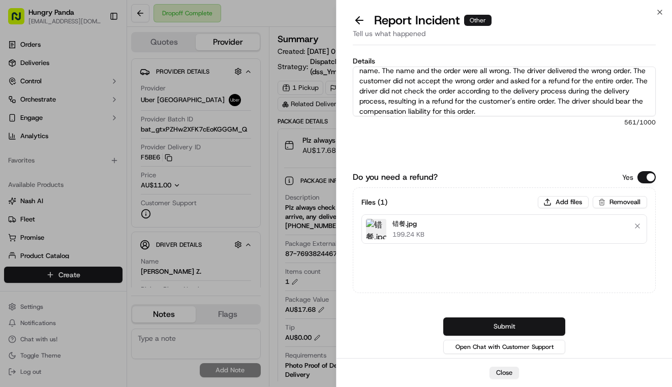
click at [508, 324] on button "Submit" at bounding box center [504, 327] width 122 height 18
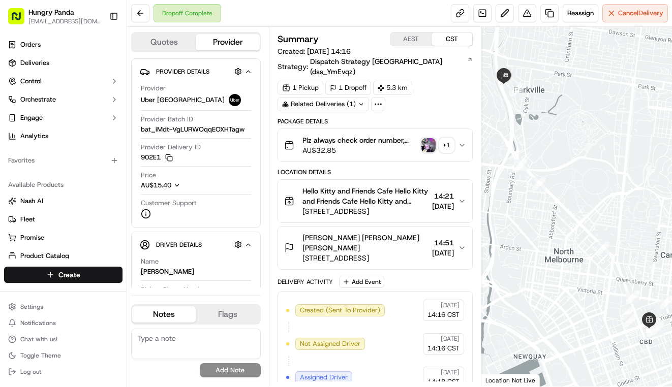
click at [462, 141] on icon "button" at bounding box center [462, 145] width 8 height 8
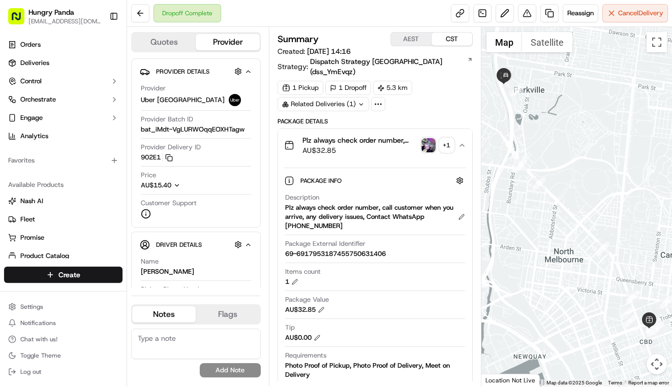
click at [429, 138] on img "button" at bounding box center [428, 145] width 14 height 14
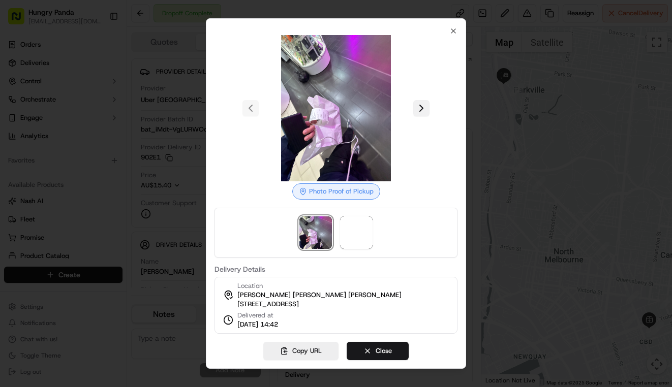
click at [416, 102] on button at bounding box center [421, 108] width 16 height 16
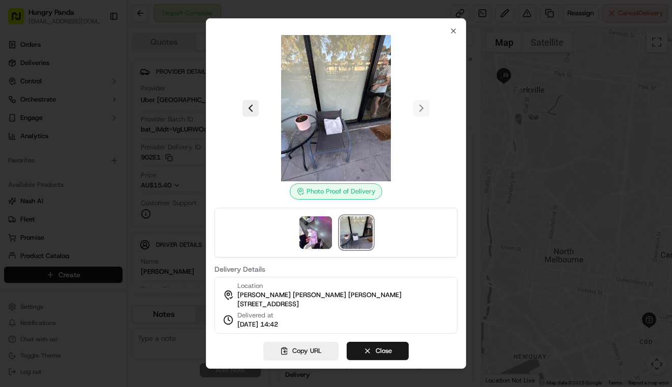
click at [526, 243] on div at bounding box center [336, 193] width 672 height 387
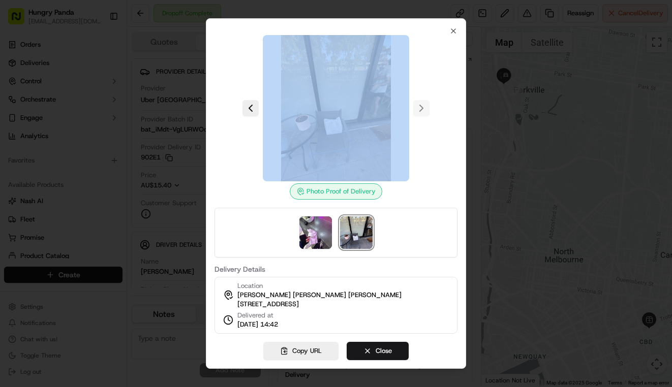
click at [526, 241] on div at bounding box center [336, 193] width 672 height 387
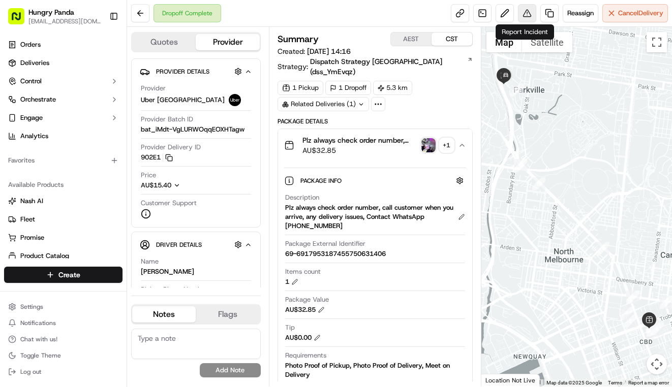
click at [521, 22] on button at bounding box center [527, 13] width 18 height 18
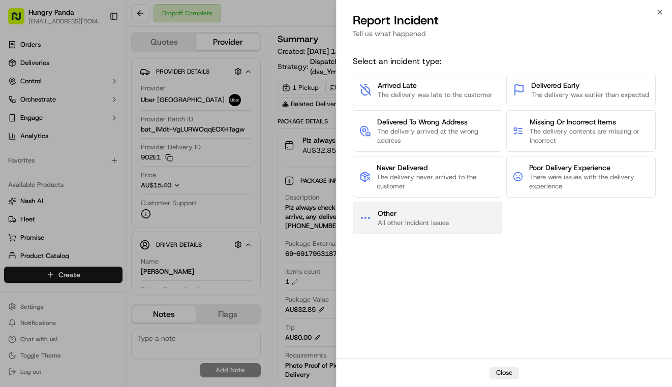
click at [453, 226] on button "Other All other incident issues" at bounding box center [427, 218] width 149 height 33
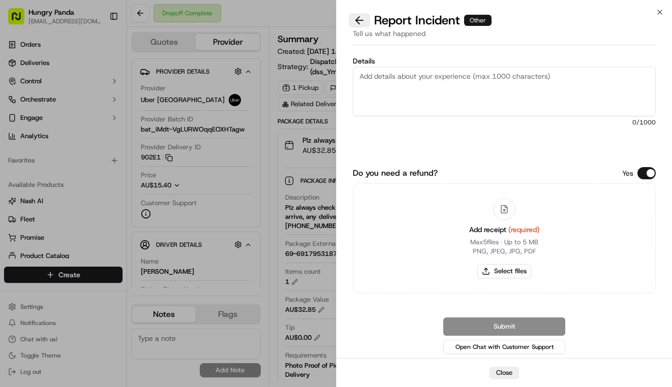
click at [364, 15] on button at bounding box center [359, 20] width 21 height 14
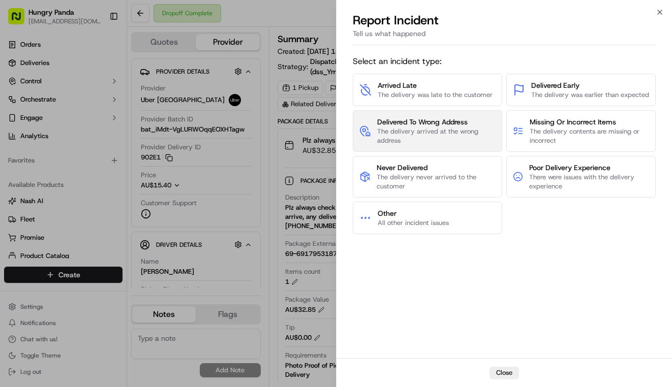
click at [433, 145] on span "The delivery arrived at the wrong address" at bounding box center [436, 136] width 119 height 18
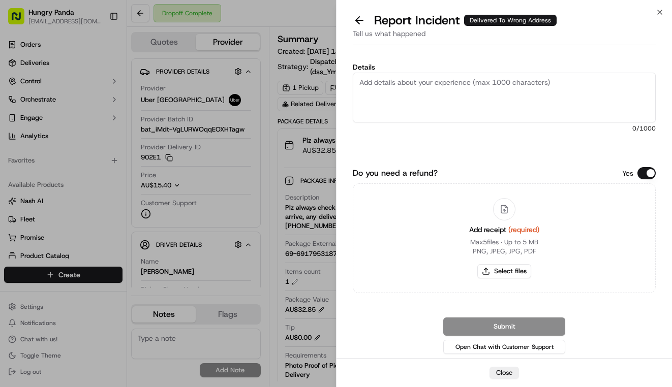
click at [476, 114] on textarea "Details" at bounding box center [504, 98] width 303 height 50
paste textarea "The customer reported that he did not receive the meal. The photos taken by the…"
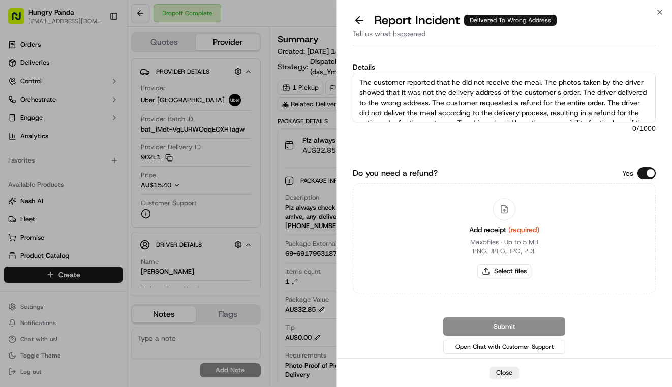
scroll to position [16, 0]
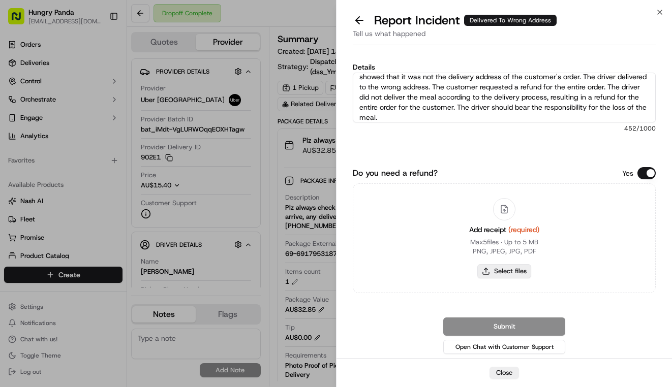
type textarea "The customer reported that he did not receive the meal. The photos taken by the…"
click at [518, 274] on button "Select files" at bounding box center [504, 271] width 54 height 14
type input "C:\fakepath\8.jpg"
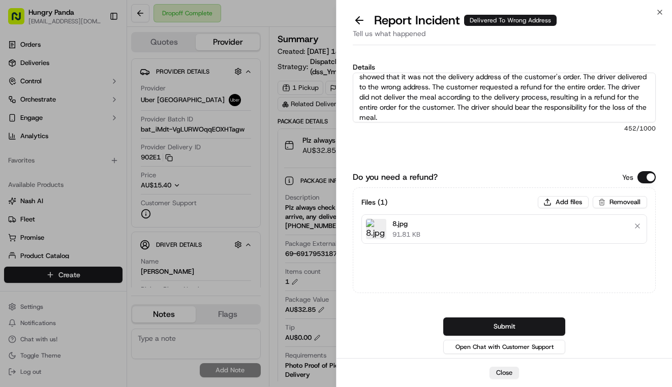
click at [541, 339] on div "Submit Open Chat with Customer Support" at bounding box center [504, 337] width 303 height 39
click at [542, 332] on button "Submit" at bounding box center [504, 327] width 122 height 18
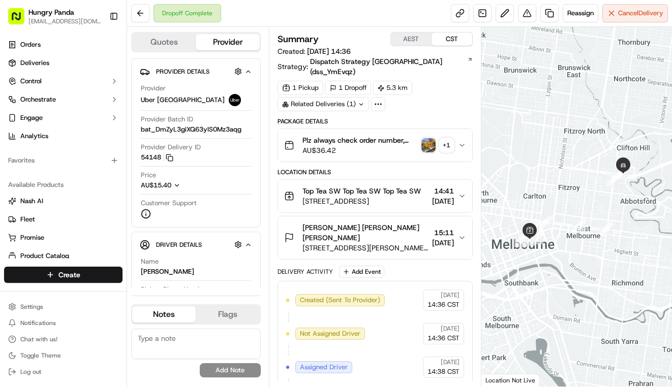
click at [462, 141] on icon "button" at bounding box center [462, 145] width 8 height 8
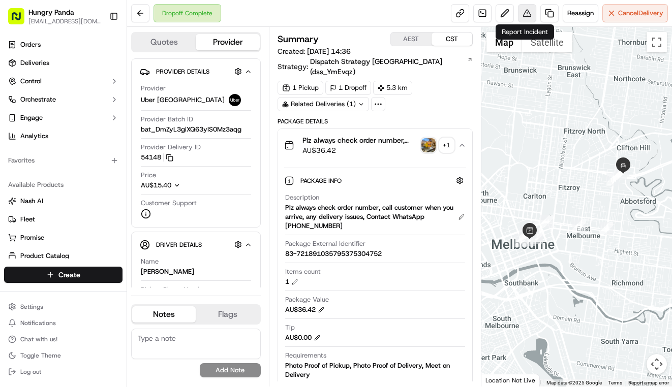
click at [525, 16] on button at bounding box center [527, 13] width 18 height 18
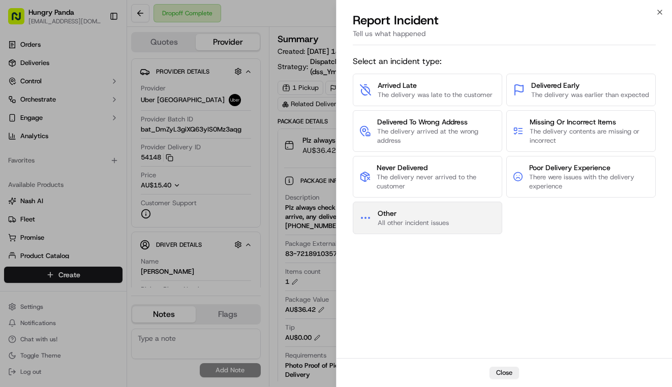
click at [455, 231] on button "Other All other incident issues" at bounding box center [427, 218] width 149 height 33
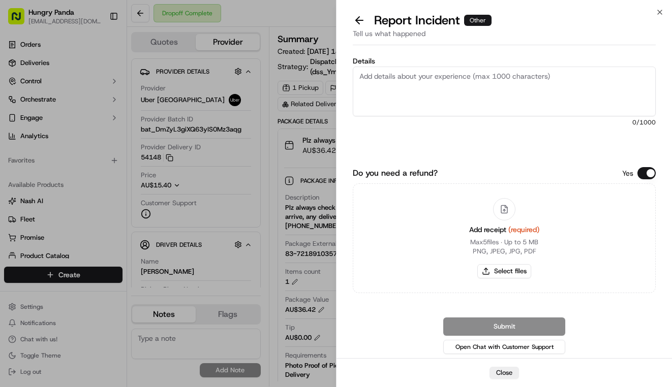
click at [497, 92] on textarea "Details" at bounding box center [504, 92] width 303 height 50
paste textarea "A customer reported that the food in their order was spilled. As shown in the p…"
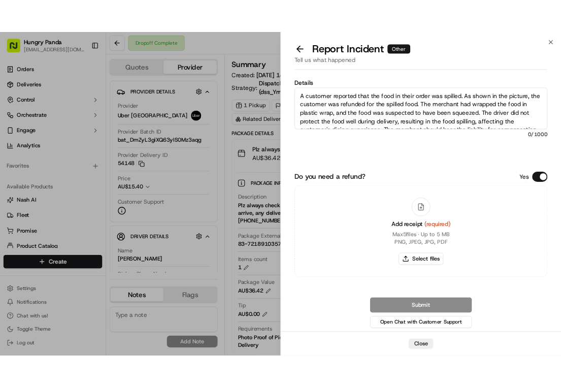
scroll to position [16, 0]
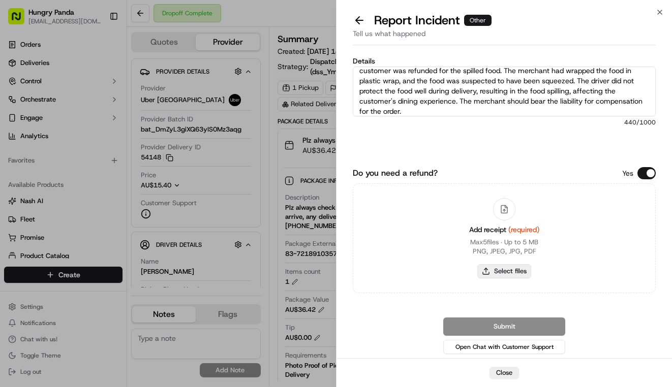
type textarea "A customer reported that the food in their order was spilled. As shown in the p…"
click at [511, 271] on button "Select files" at bounding box center [504, 271] width 54 height 14
type input "C:\fakepath\撒餐2.jpg"
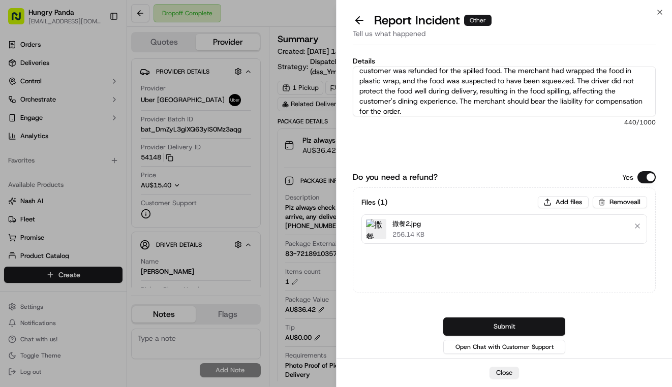
click at [540, 321] on button "Submit" at bounding box center [504, 327] width 122 height 18
